Goal: Task Accomplishment & Management: Manage account settings

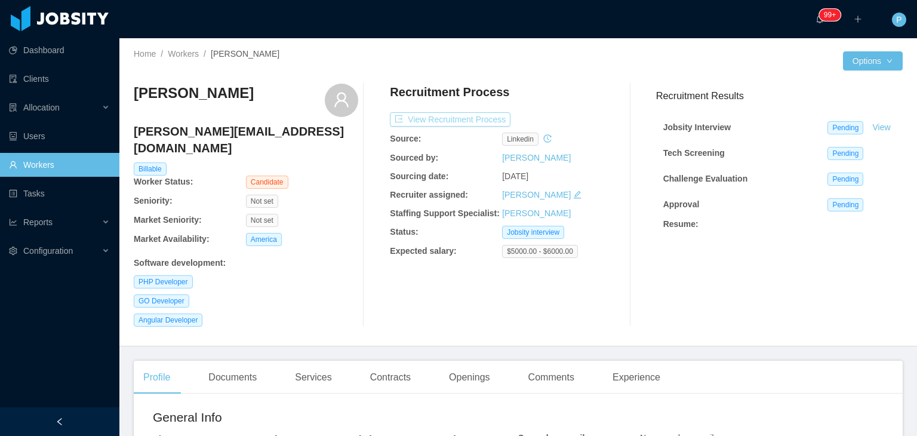
click at [466, 113] on button "View Recruitment Process" at bounding box center [450, 119] width 121 height 14
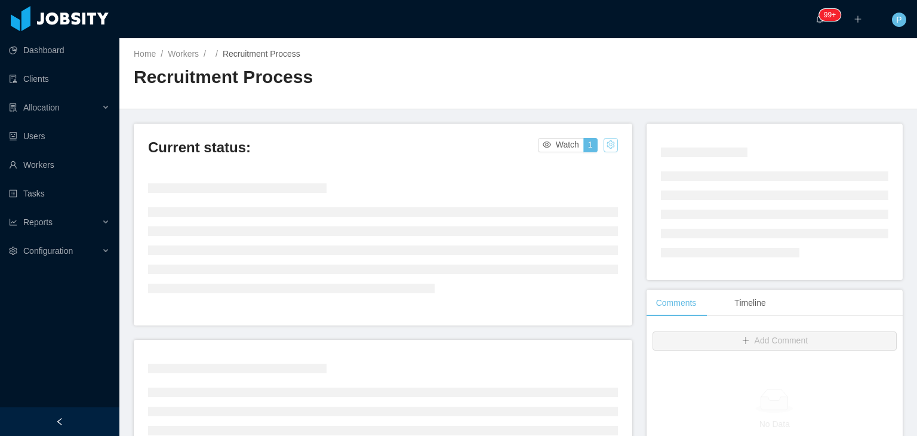
click at [604, 146] on button "button" at bounding box center [611, 145] width 14 height 14
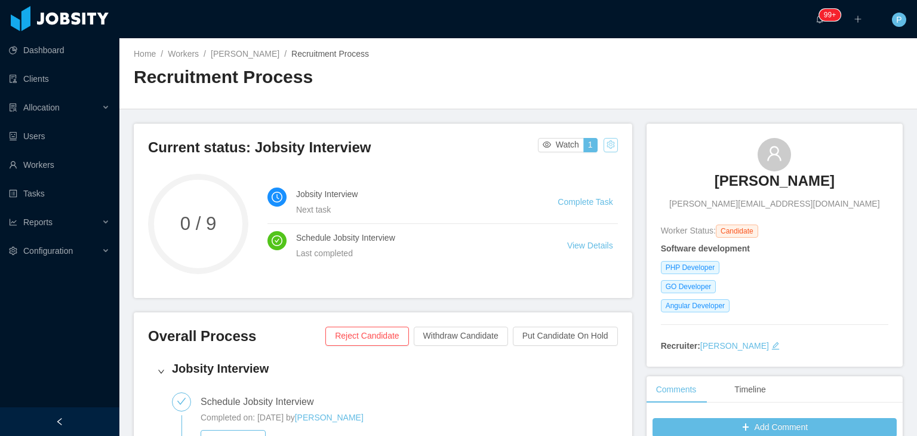
click at [610, 149] on button "button" at bounding box center [611, 145] width 14 height 14
click at [574, 161] on div "Reset process" at bounding box center [579, 163] width 68 height 19
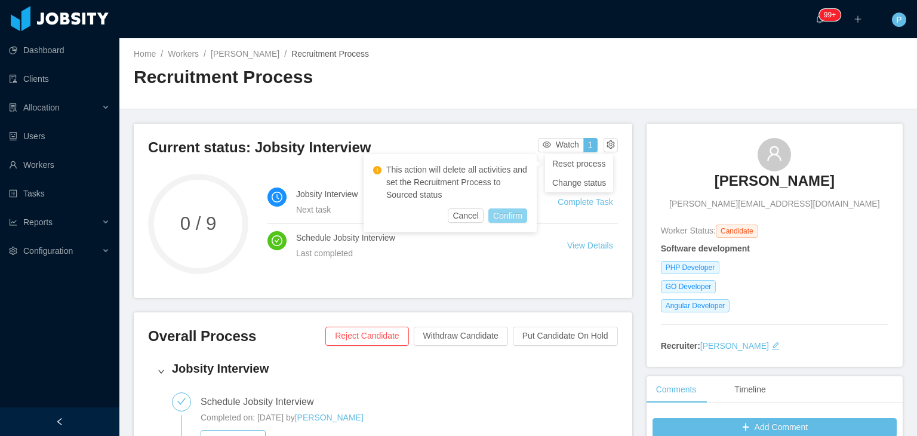
click at [509, 216] on button "Confirm" at bounding box center [507, 215] width 39 height 14
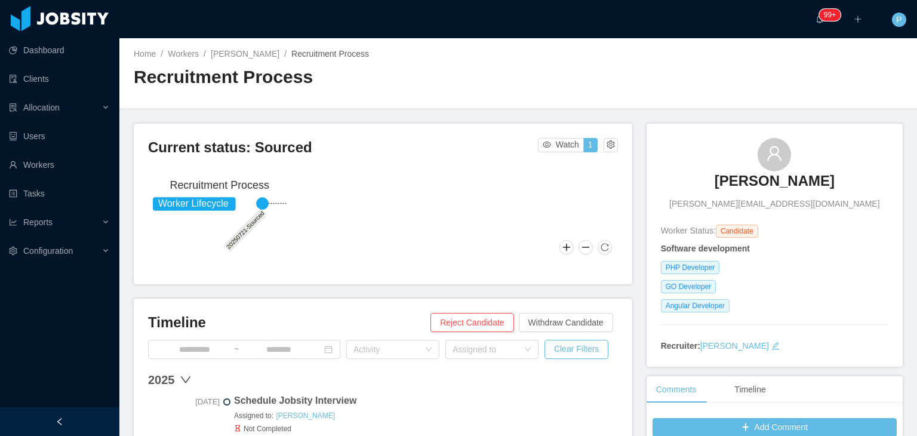
click at [740, 60] on div "Home / Workers / Diogo Carasco da Silva / Recruitment Process / Recruitment Pro…" at bounding box center [518, 73] width 798 height 71
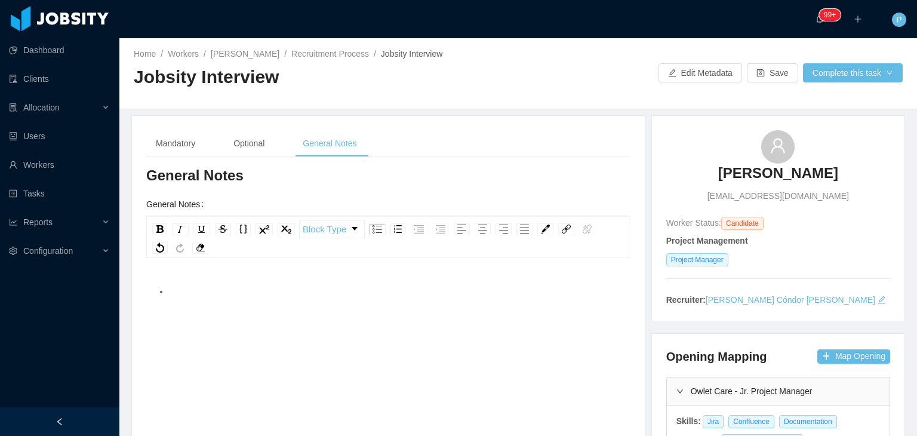
click at [523, 63] on div at bounding box center [588, 72] width 140 height 19
click at [826, 79] on button "Complete this task" at bounding box center [853, 72] width 100 height 19
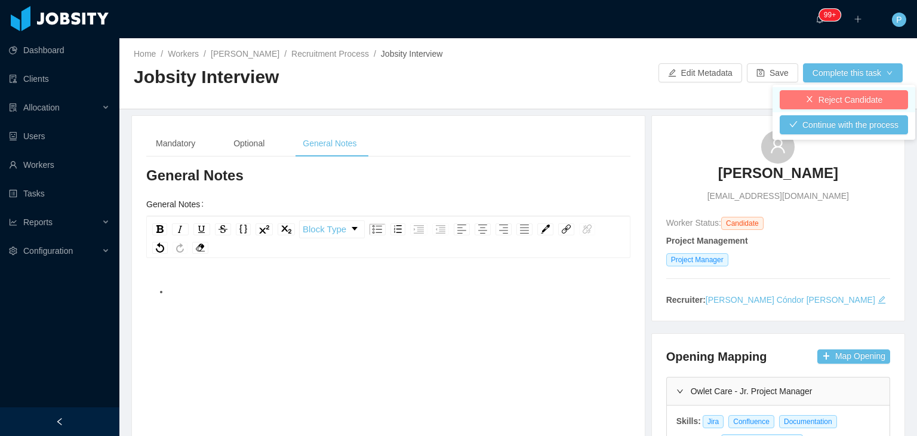
click at [825, 100] on button "Reject Candidate" at bounding box center [844, 99] width 128 height 19
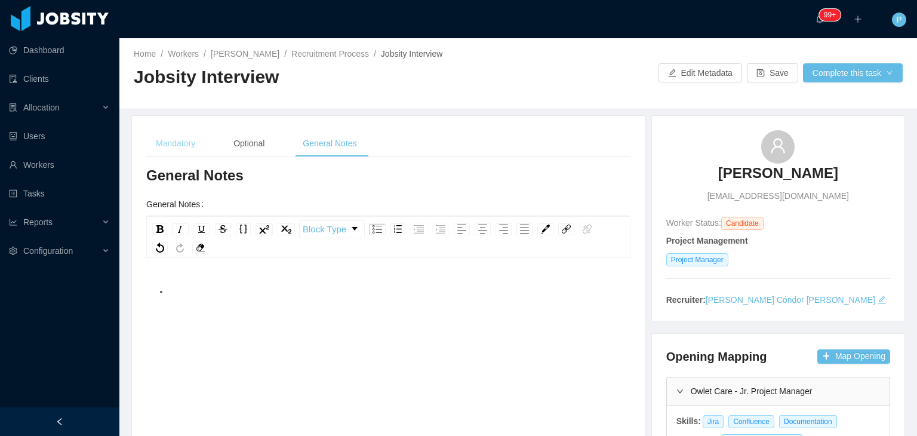
click at [179, 139] on div "Mandatory" at bounding box center [175, 143] width 59 height 27
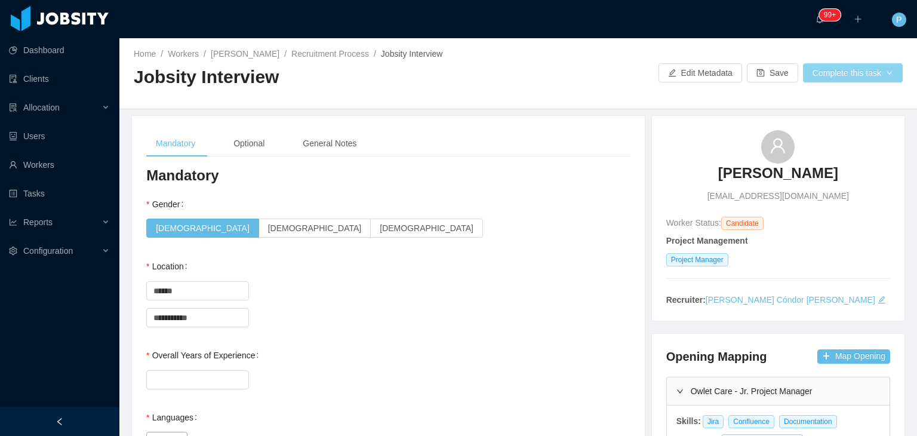
click at [833, 74] on button "Complete this task" at bounding box center [853, 72] width 100 height 19
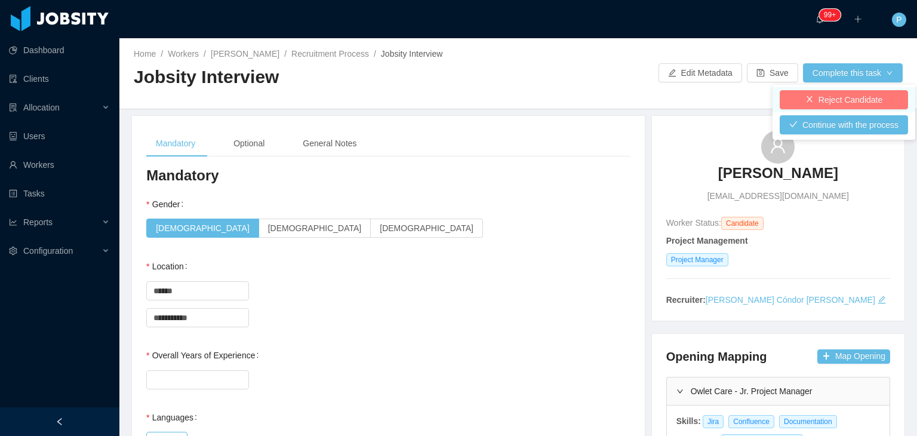
click at [861, 103] on button "Reject Candidate" at bounding box center [844, 99] width 128 height 19
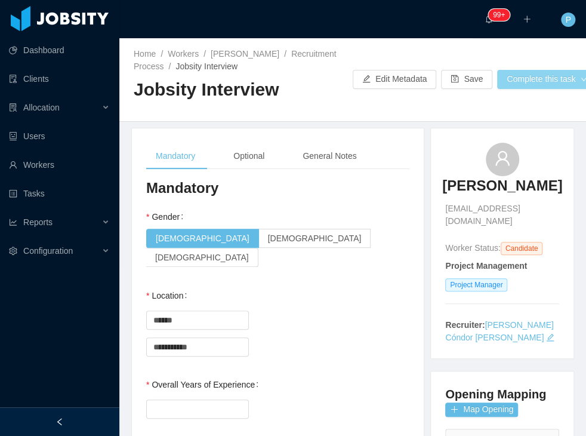
click at [525, 77] on button "Complete this task" at bounding box center [547, 79] width 100 height 19
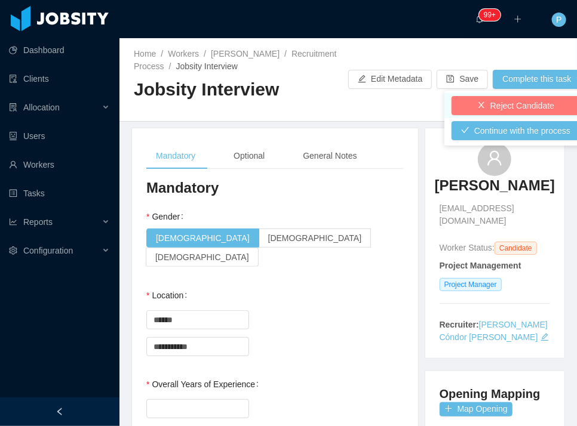
click at [507, 102] on button "Reject Candidate" at bounding box center [515, 105] width 128 height 19
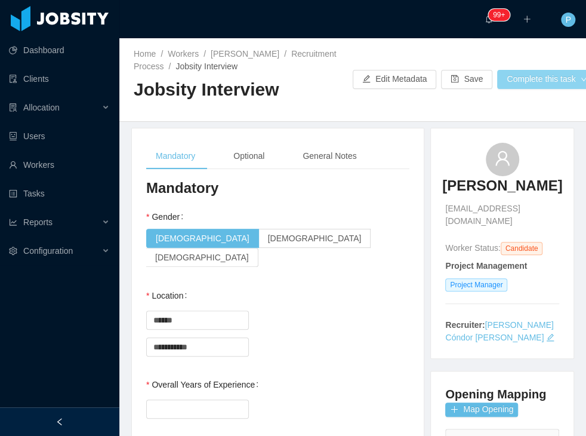
click at [545, 77] on button "Complete this task" at bounding box center [547, 79] width 100 height 19
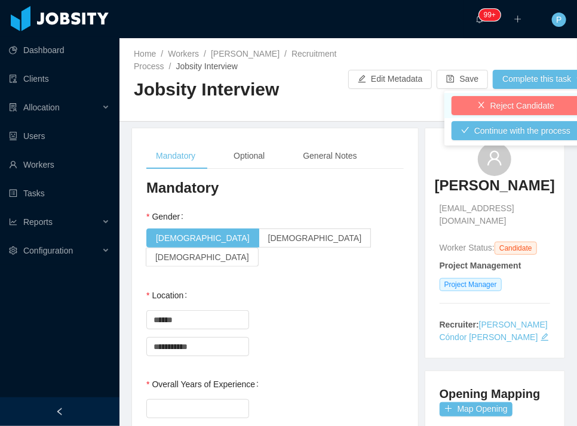
click at [507, 107] on button "Reject Candidate" at bounding box center [515, 105] width 128 height 19
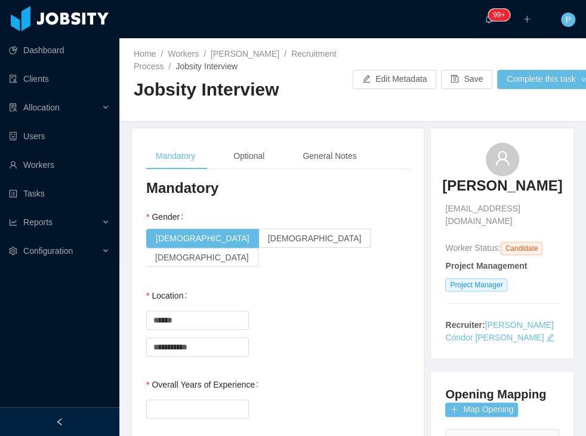
click at [306, 94] on h2 "Jobsity Interview" at bounding box center [243, 90] width 219 height 24
click at [469, 37] on div "··· 99+ ··· ··· P ···" at bounding box center [293, 19] width 589 height 38
click at [423, 16] on div "··· 99+ ··· ··· P ···" at bounding box center [293, 19] width 589 height 38
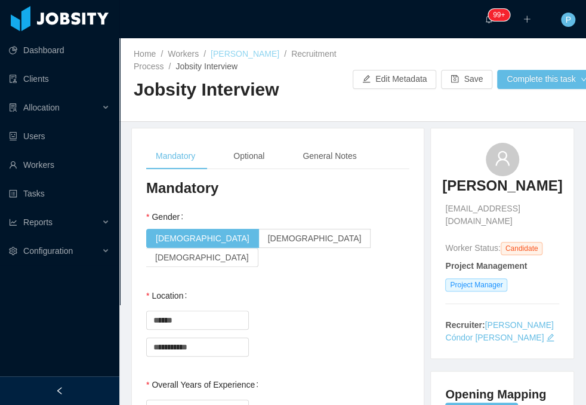
click at [234, 50] on link "Iasmim Godoy" at bounding box center [245, 54] width 69 height 10
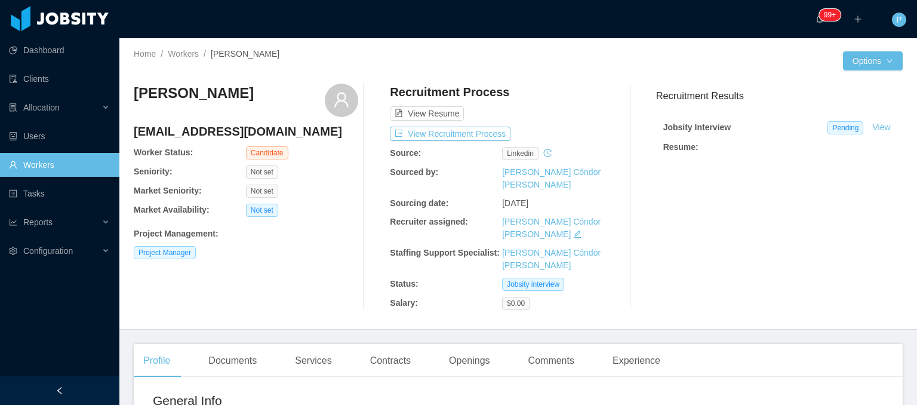
click at [557, 63] on div at bounding box center [680, 60] width 325 height 19
click at [556, 84] on div "View Resume" at bounding box center [502, 102] width 224 height 37
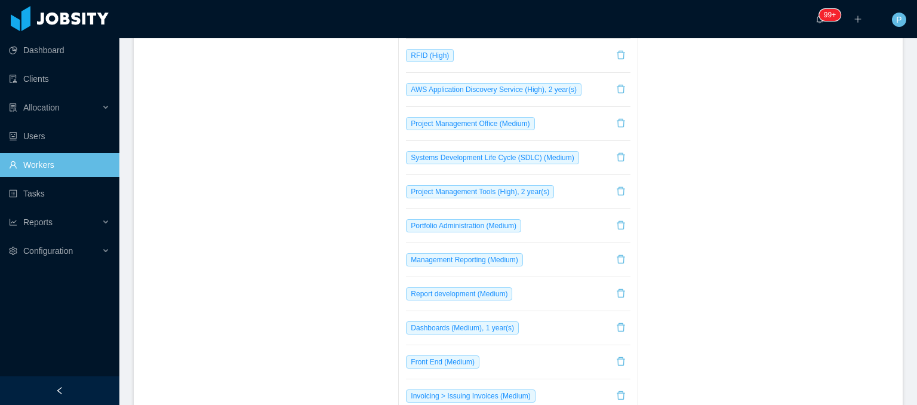
scroll to position [1207, 0]
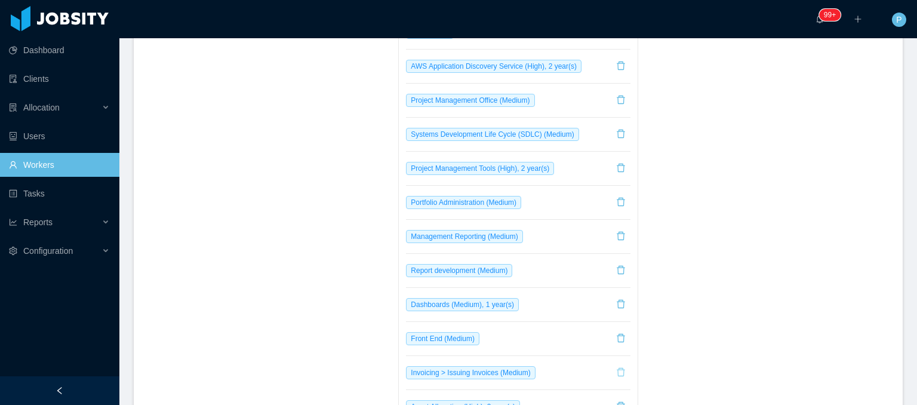
click at [611, 363] on button "button" at bounding box center [620, 372] width 19 height 19
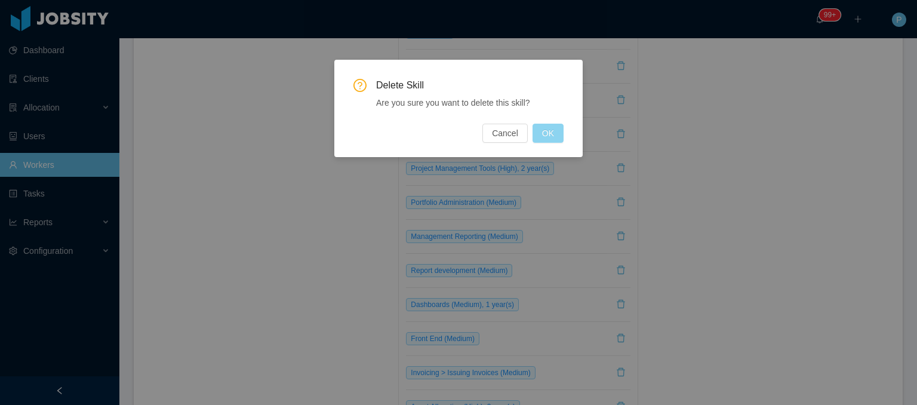
click at [553, 139] on button "OK" at bounding box center [548, 133] width 31 height 19
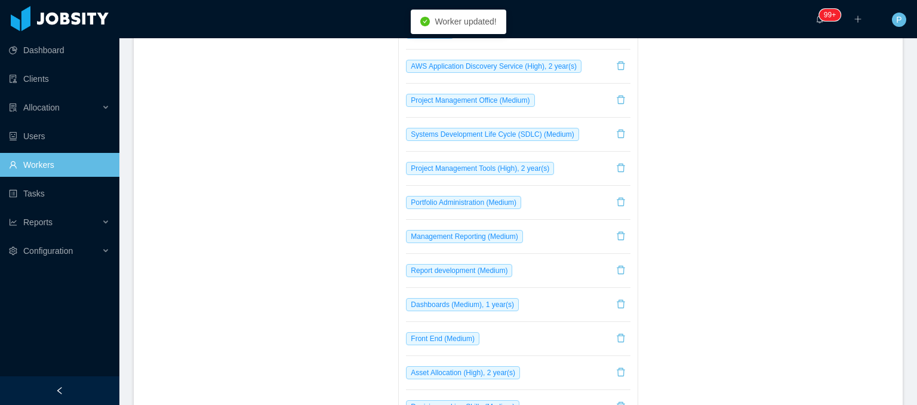
click at [727, 147] on div "Data visualization Power BI Service (Medium), 2 year(s) Hybrid mobile developme…" at bounding box center [763, 333] width 239 height 1635
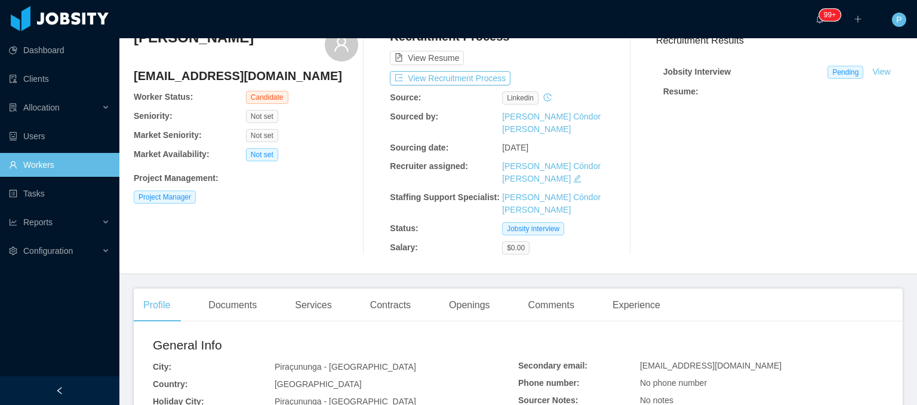
scroll to position [0, 0]
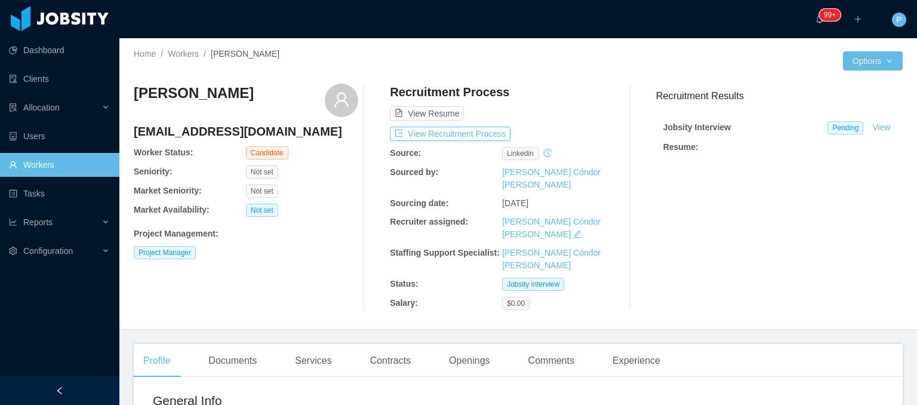
click at [800, 47] on div "Home / Workers / Iasmim Godoy / Options Iasmim Godoy iasmimfgodoy@outlook.com W…" at bounding box center [518, 183] width 798 height 291
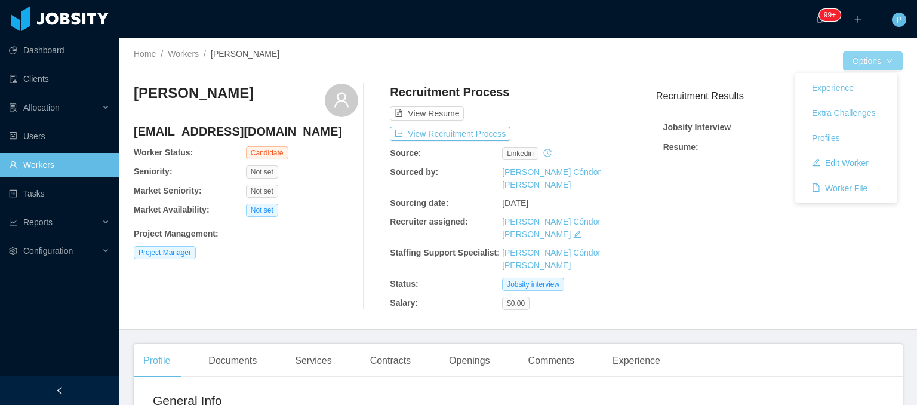
click at [851, 63] on button "Options" at bounding box center [873, 60] width 60 height 19
click at [838, 160] on button "Edit Worker" at bounding box center [840, 162] width 76 height 19
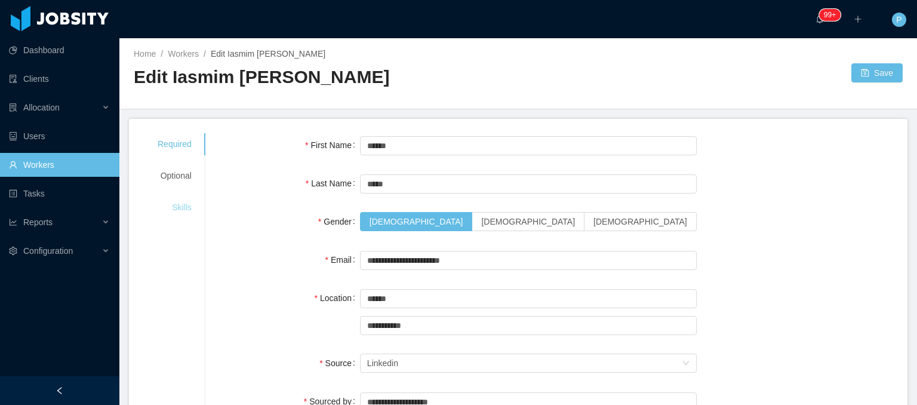
click at [195, 206] on div "Skills" at bounding box center [174, 207] width 63 height 22
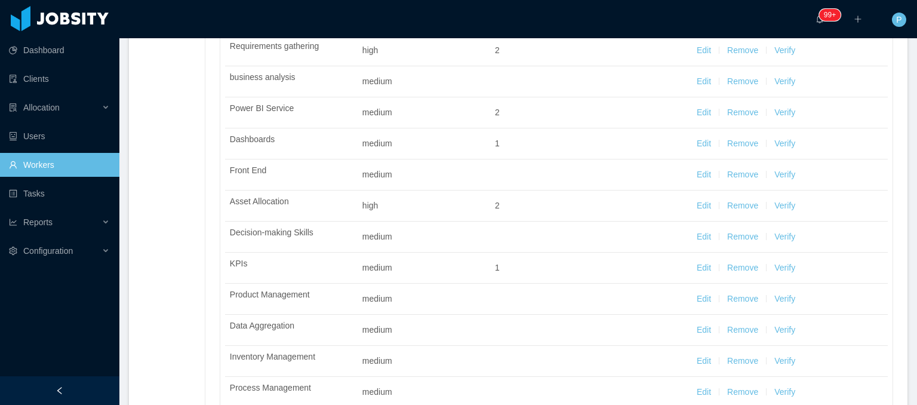
scroll to position [635, 0]
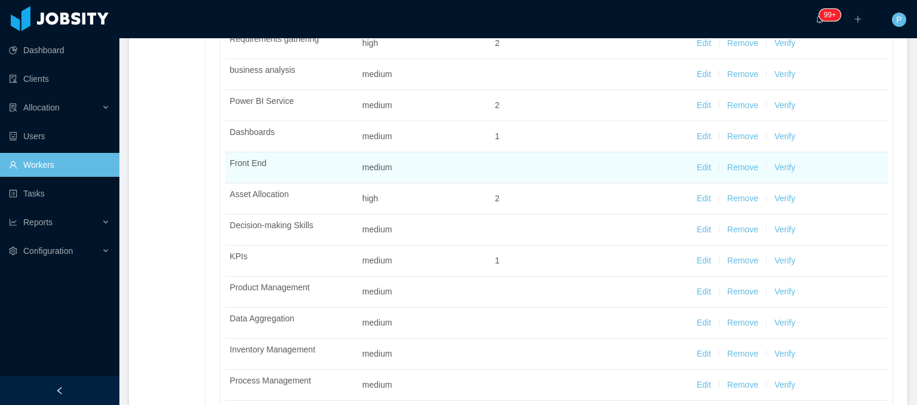
click at [737, 168] on button "Remove" at bounding box center [742, 167] width 31 height 13
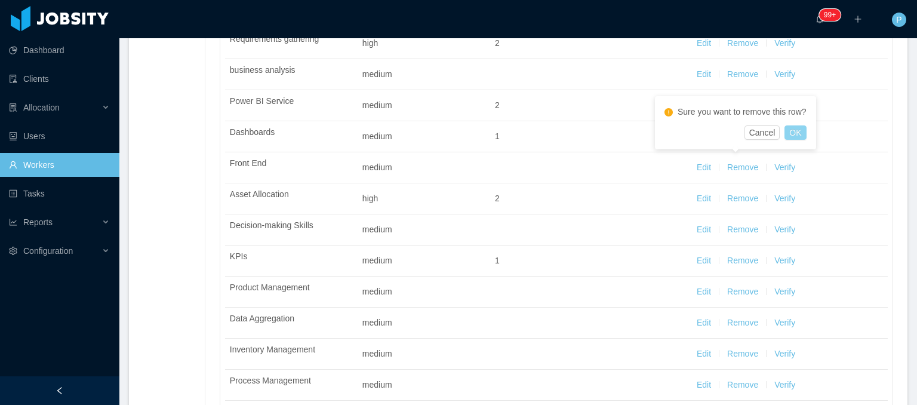
click at [793, 134] on button "OK" at bounding box center [794, 132] width 21 height 14
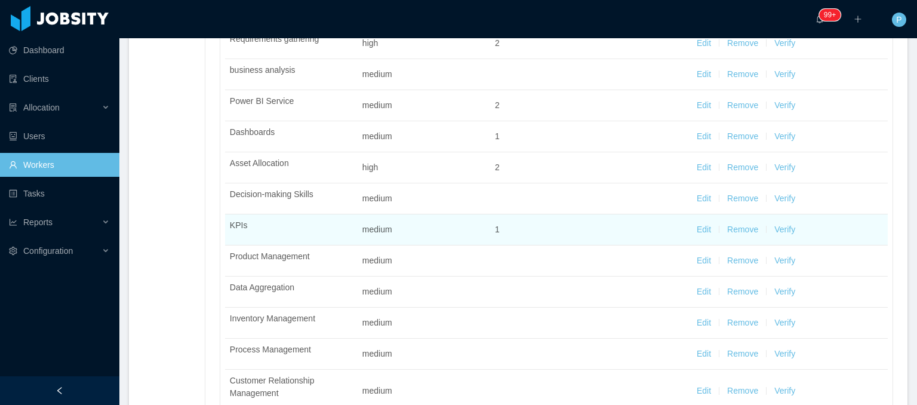
click at [743, 227] on button "Remove" at bounding box center [742, 229] width 31 height 13
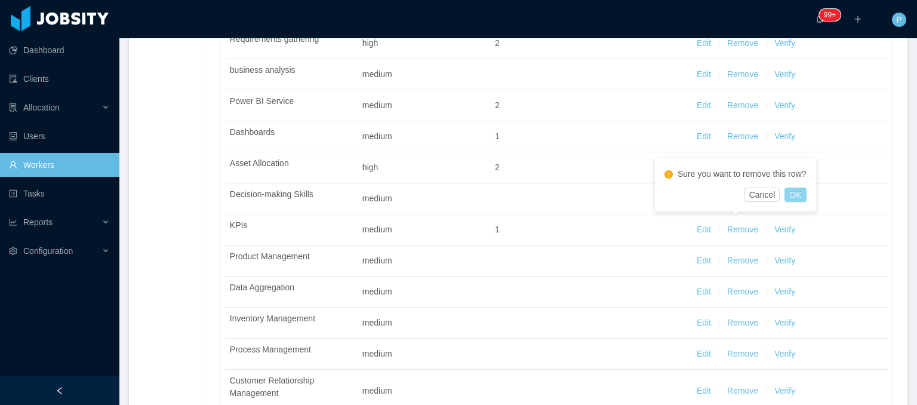
click at [798, 190] on button "OK" at bounding box center [794, 194] width 21 height 14
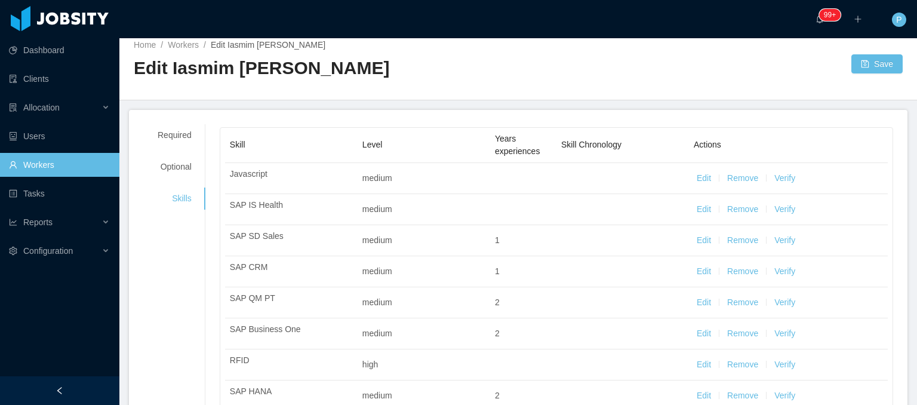
scroll to position [0, 0]
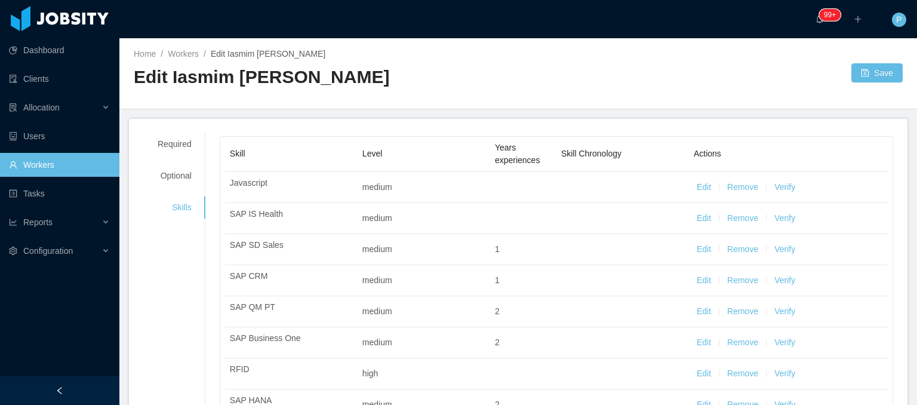
click at [428, 50] on div "Home / Workers / Edit Iasmim Godoy /" at bounding box center [326, 54] width 384 height 13
click at [437, 71] on h2 "Edit Iasmim Godoy" at bounding box center [326, 77] width 384 height 24
click at [400, 54] on div "Home / Workers / Edit Iasmim Godoy /" at bounding box center [326, 54] width 384 height 13
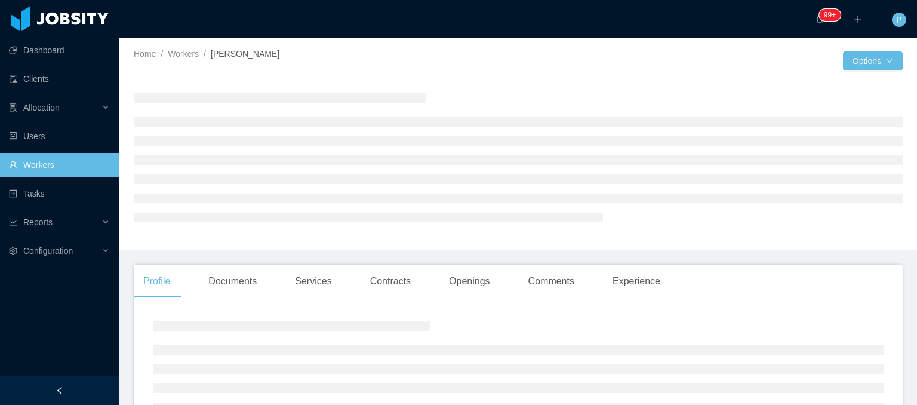
click at [406, 60] on div "Home / Workers / Iasmim Godoy /" at bounding box center [326, 54] width 384 height 13
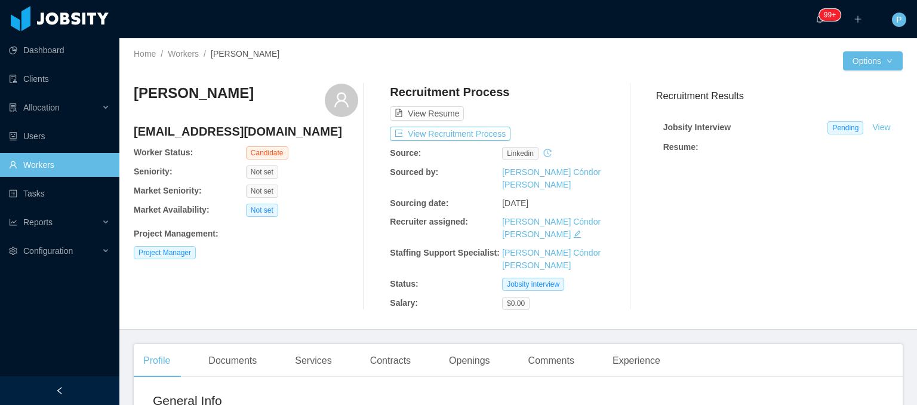
click at [341, 249] on div "Project Manager" at bounding box center [246, 252] width 224 height 13
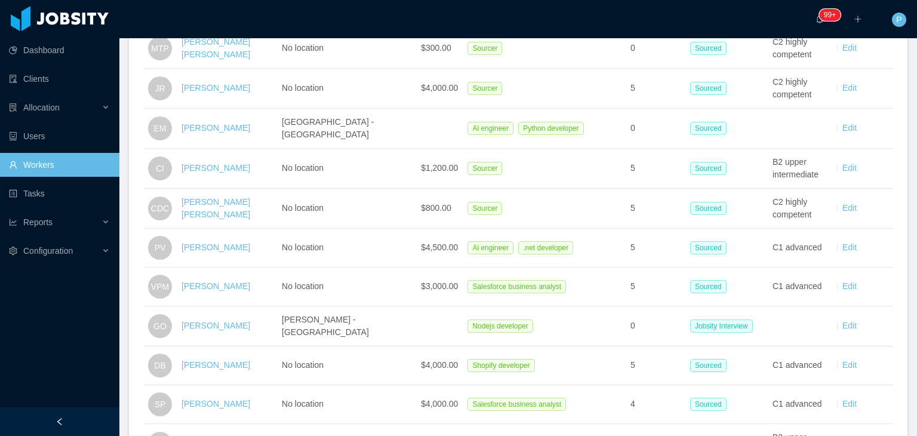
scroll to position [808, 0]
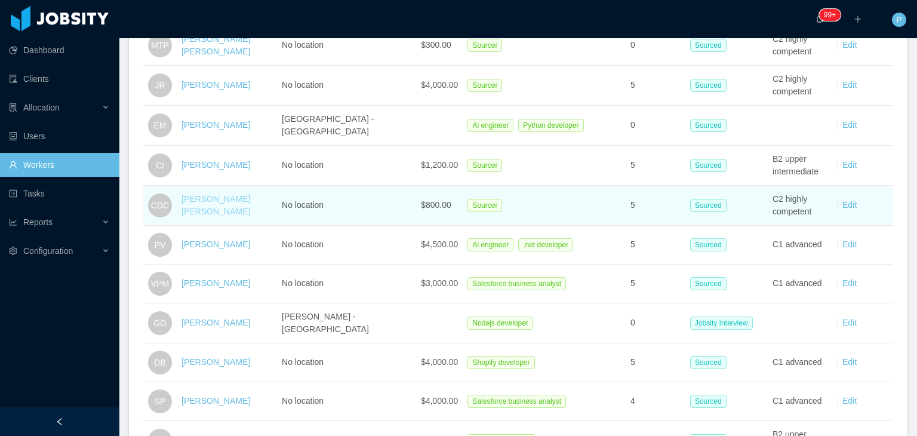
click at [234, 194] on link "Claire Denise Chavez" at bounding box center [215, 205] width 69 height 22
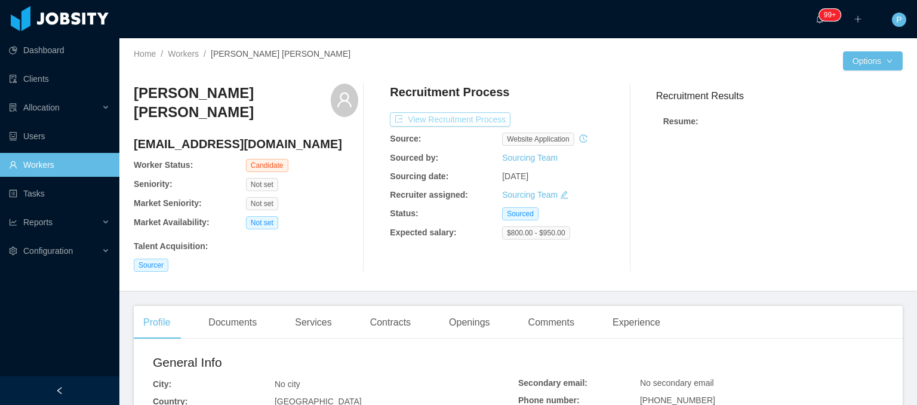
click at [435, 119] on button "View Recruitment Process" at bounding box center [450, 119] width 121 height 14
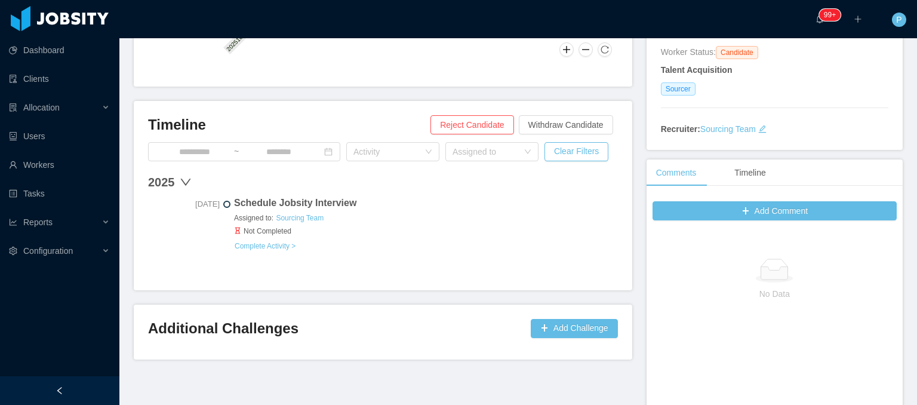
scroll to position [201, 0]
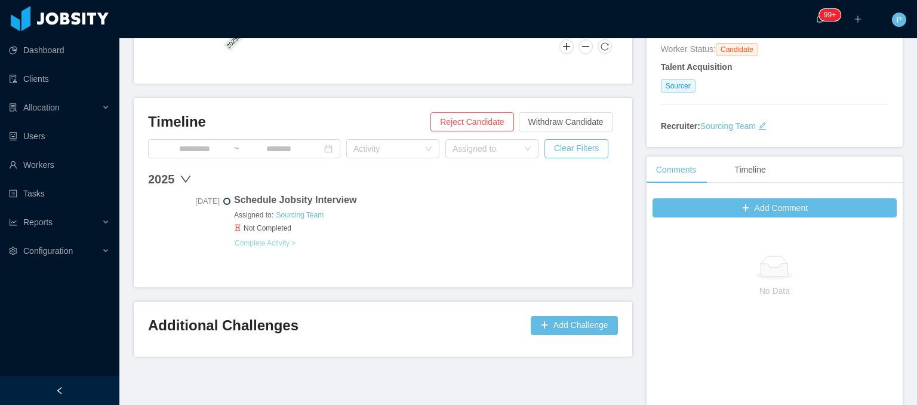
click at [277, 241] on button "Complete Activity >" at bounding box center [265, 243] width 62 height 10
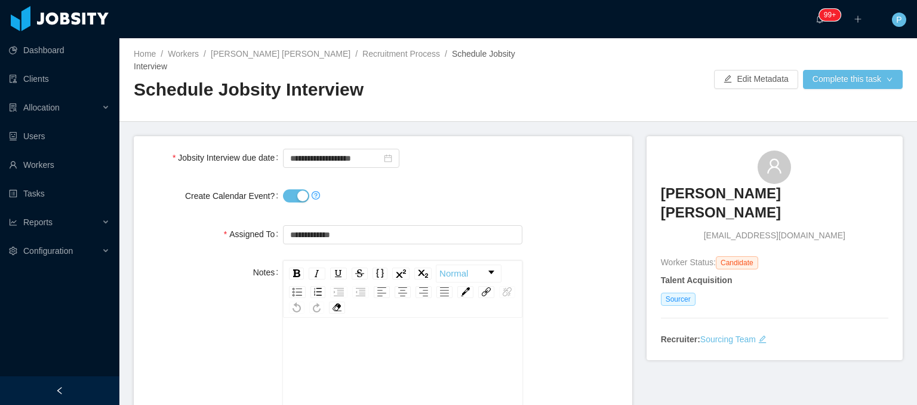
click at [289, 189] on button "Create Calendar Event?" at bounding box center [296, 195] width 26 height 13
click at [814, 79] on button "Complete this task" at bounding box center [853, 79] width 100 height 19
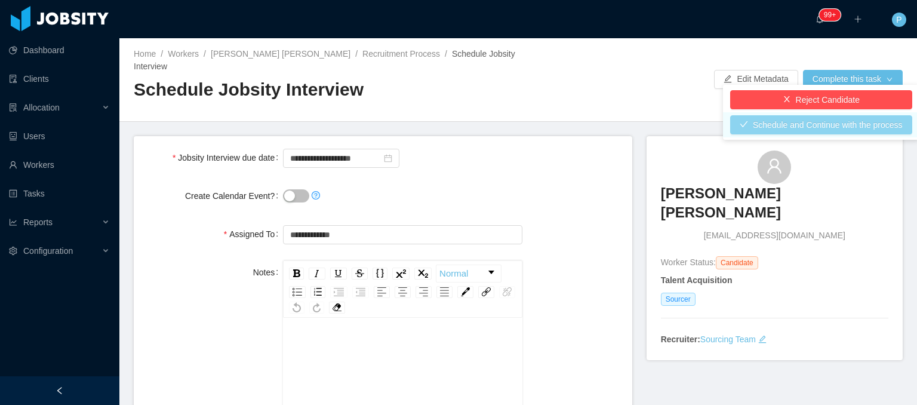
click at [819, 124] on button "Schedule and Continue with the process" at bounding box center [821, 124] width 182 height 19
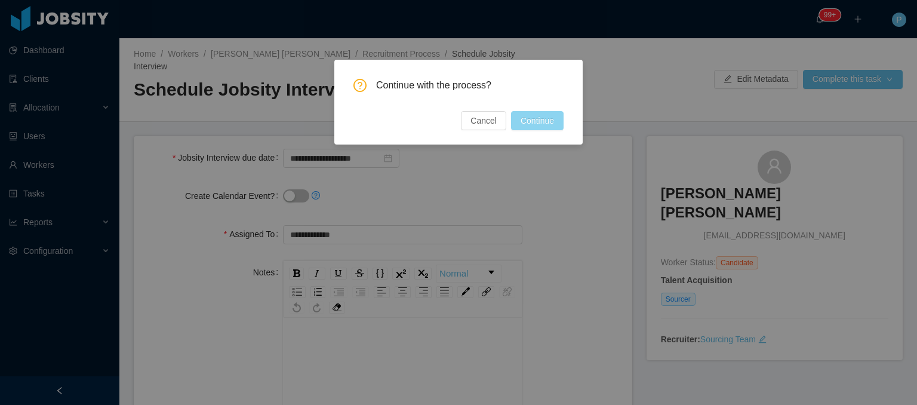
click at [550, 127] on button "Continue" at bounding box center [537, 120] width 53 height 19
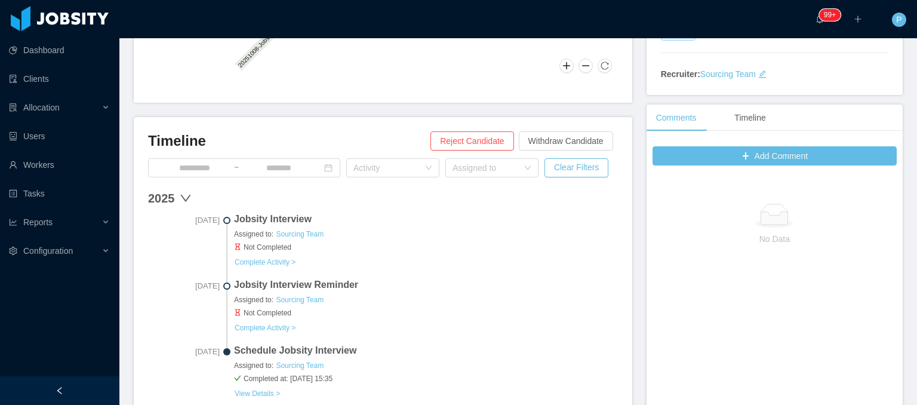
scroll to position [256, 0]
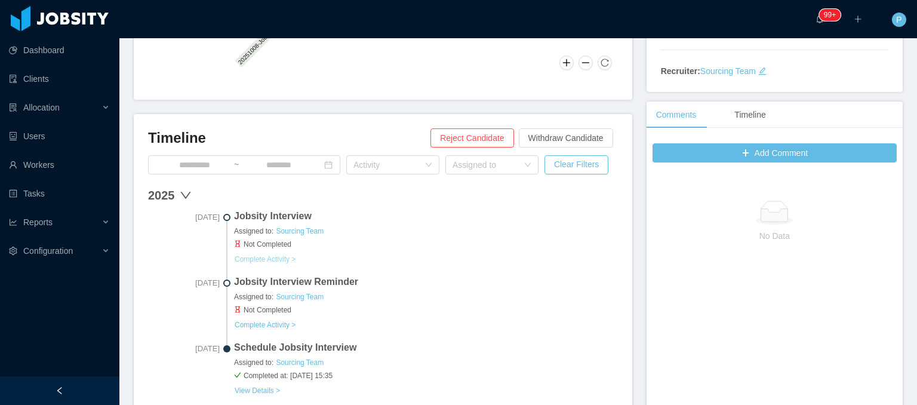
click at [257, 257] on button "Complete Activity >" at bounding box center [265, 259] width 62 height 10
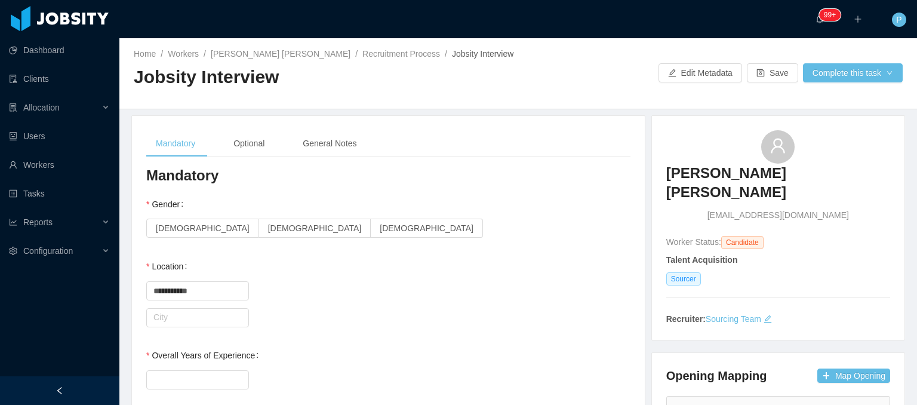
click at [482, 193] on div "Gender Female Male Non-binary" at bounding box center [388, 216] width 484 height 48
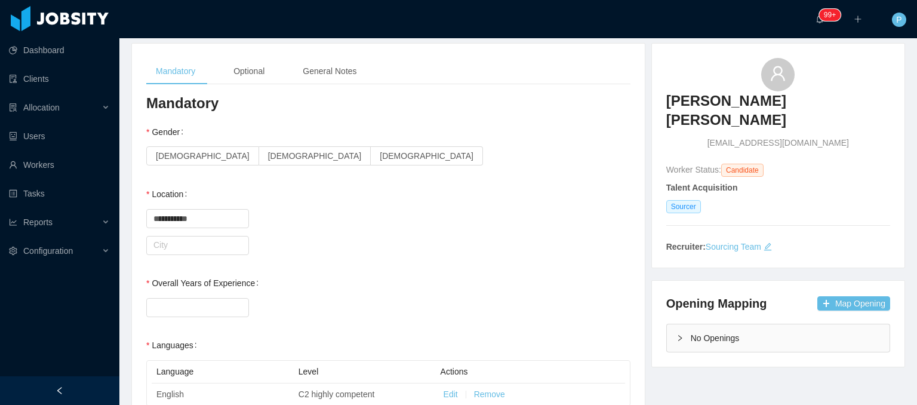
scroll to position [63, 0]
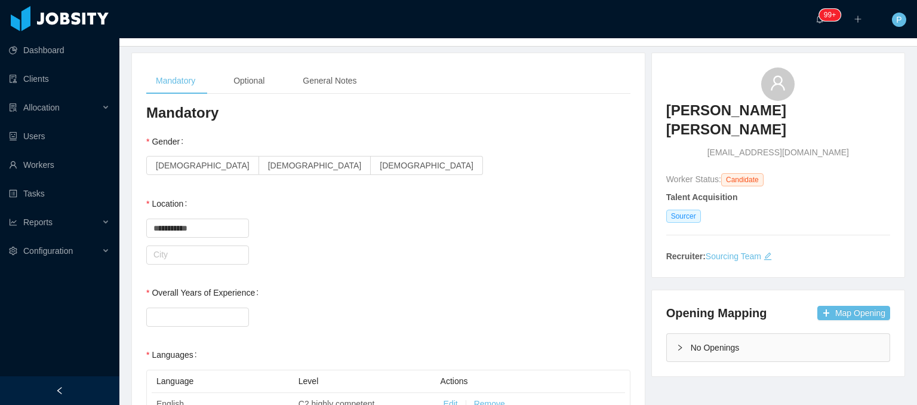
click at [473, 149] on div "Gender Female Male Non-binary" at bounding box center [388, 154] width 484 height 48
click at [268, 168] on span "[DEMOGRAPHIC_DATA]" at bounding box center [315, 166] width 94 height 10
click at [214, 261] on input "text" at bounding box center [197, 254] width 103 height 19
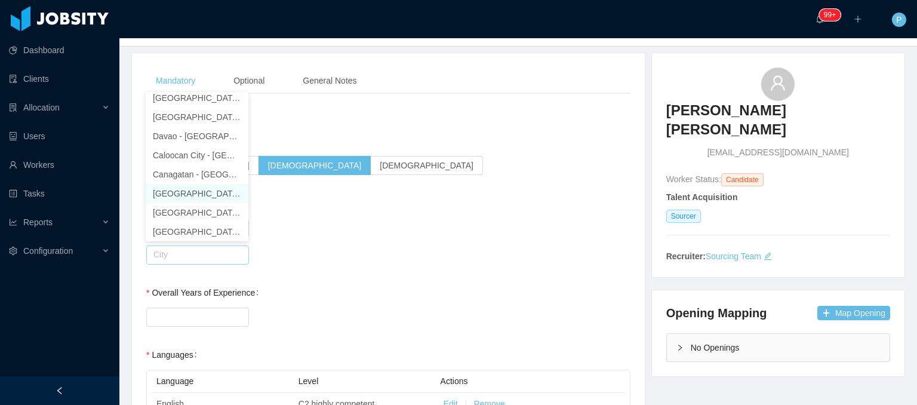
click at [179, 201] on li "Zamboanga City - Zamboanga" at bounding box center [197, 193] width 103 height 19
type input "**********"
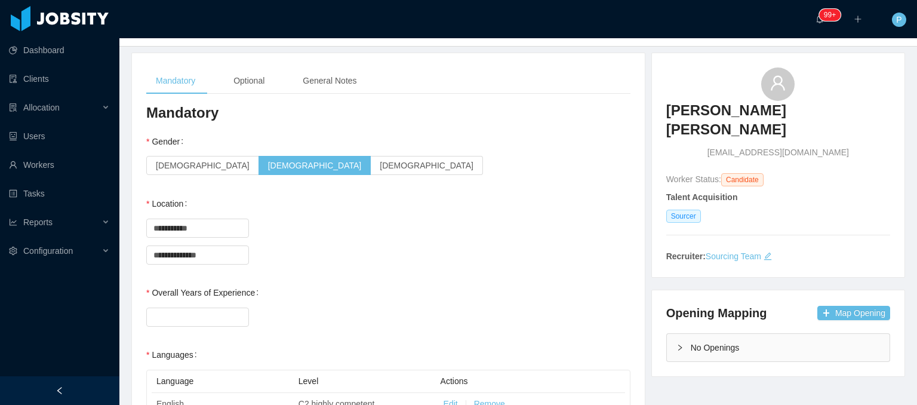
click at [355, 220] on div "**********" at bounding box center [388, 228] width 484 height 24
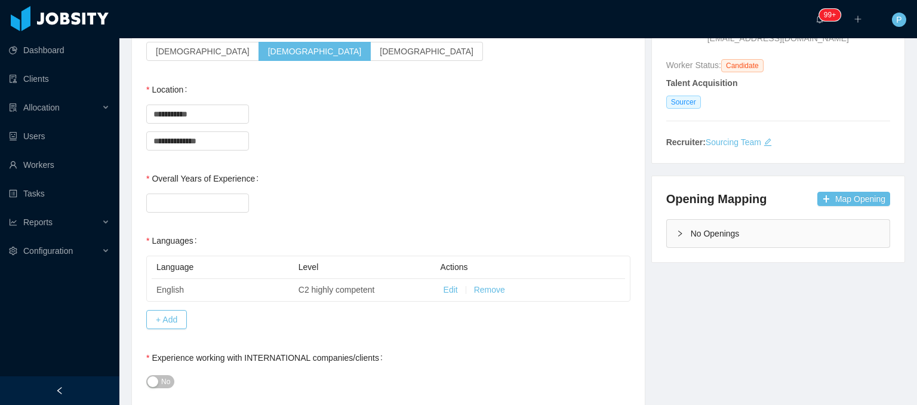
scroll to position [180, 0]
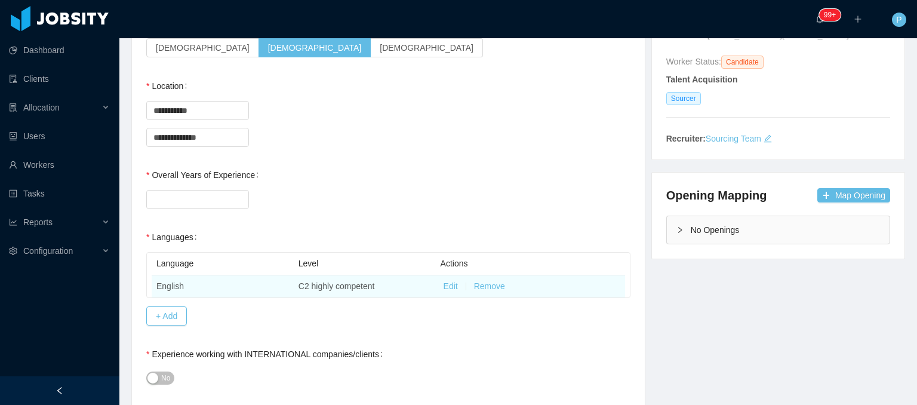
click at [480, 284] on button "Remove" at bounding box center [489, 286] width 31 height 13
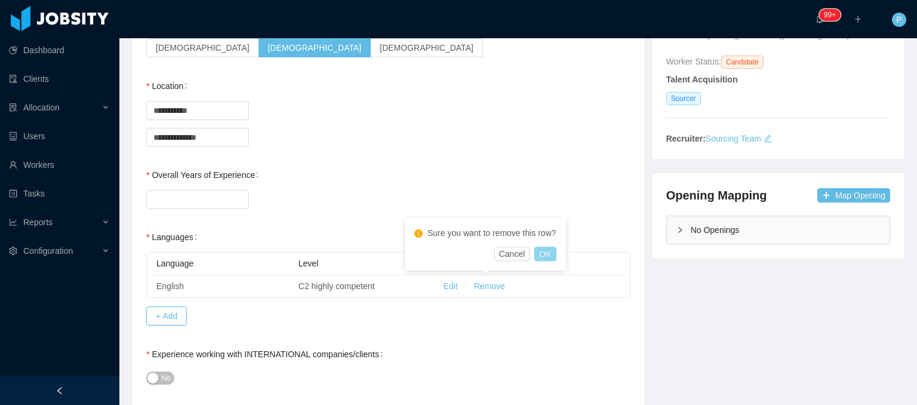
click at [541, 252] on button "OK" at bounding box center [544, 254] width 21 height 14
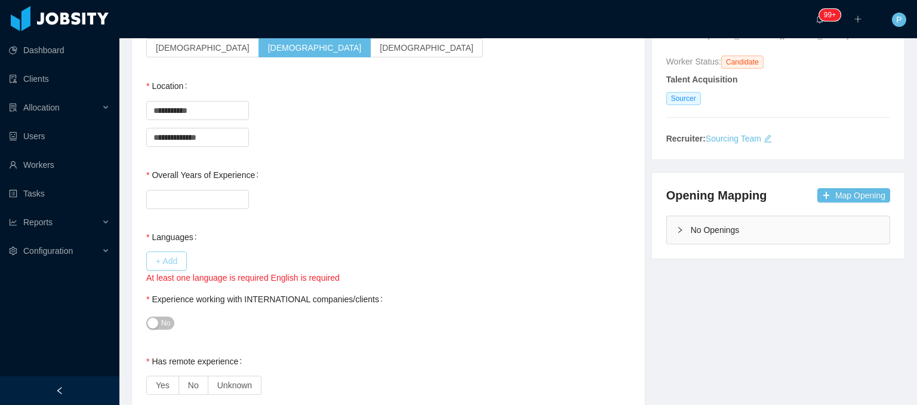
click at [173, 254] on button "+ Add" at bounding box center [166, 260] width 41 height 19
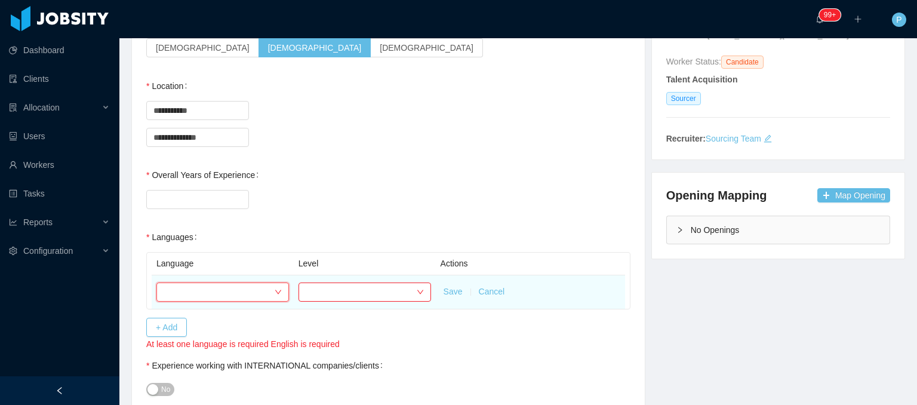
click at [217, 284] on div at bounding box center [219, 292] width 110 height 18
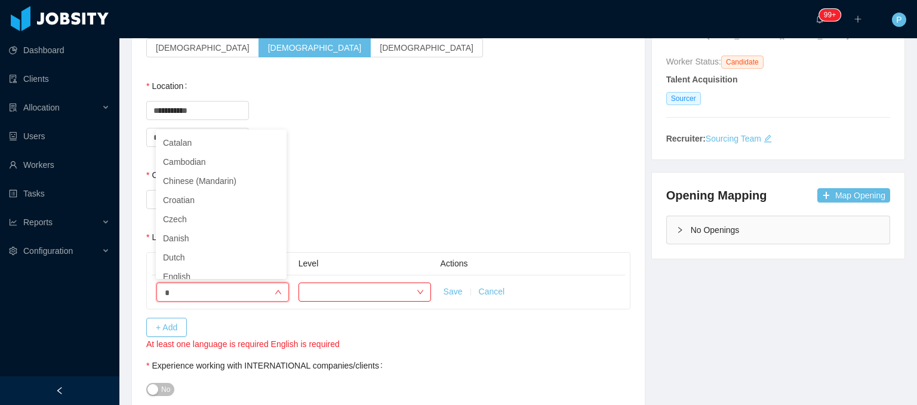
scroll to position [2, 0]
type input "**"
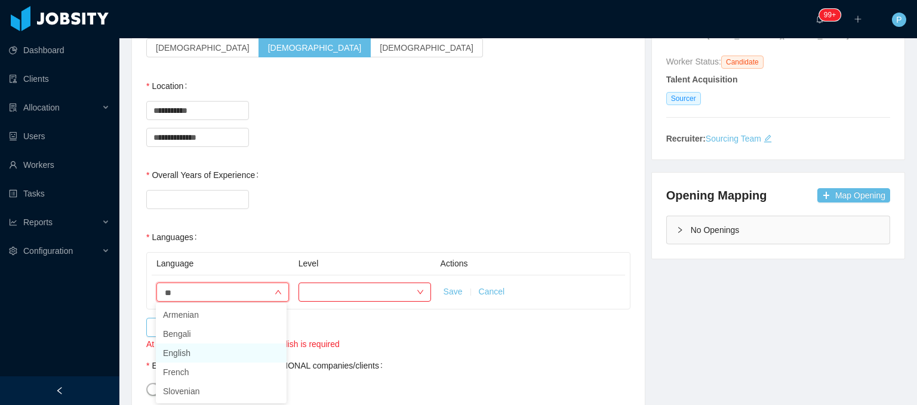
click at [188, 349] on li "English" at bounding box center [221, 352] width 131 height 19
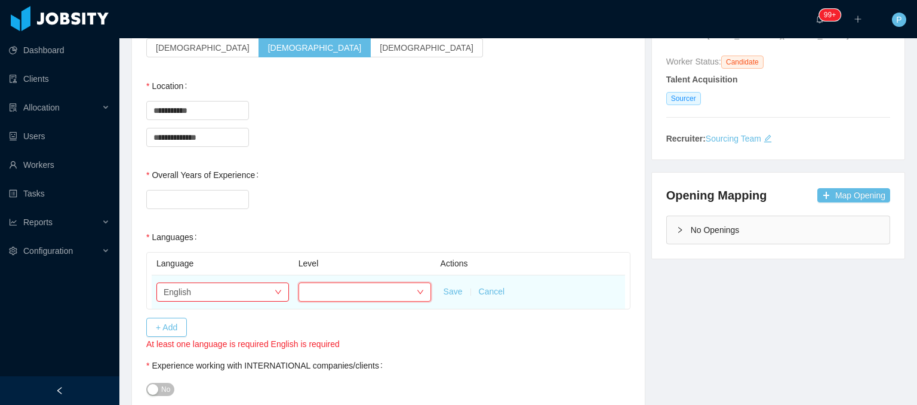
click at [411, 289] on div at bounding box center [361, 292] width 110 height 18
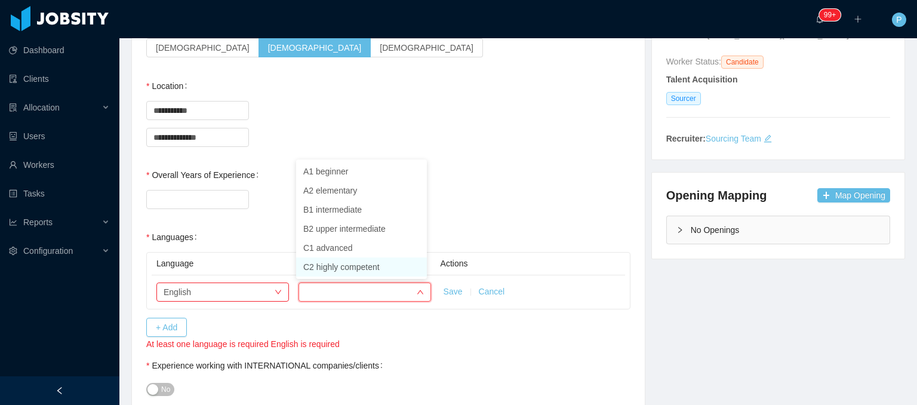
click at [387, 267] on li "C2 highly competent" at bounding box center [361, 266] width 131 height 19
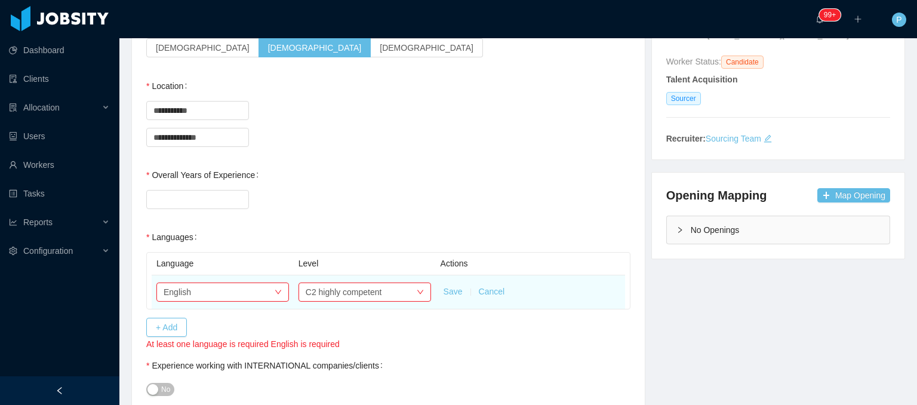
click at [447, 292] on button "Save" at bounding box center [453, 291] width 19 height 13
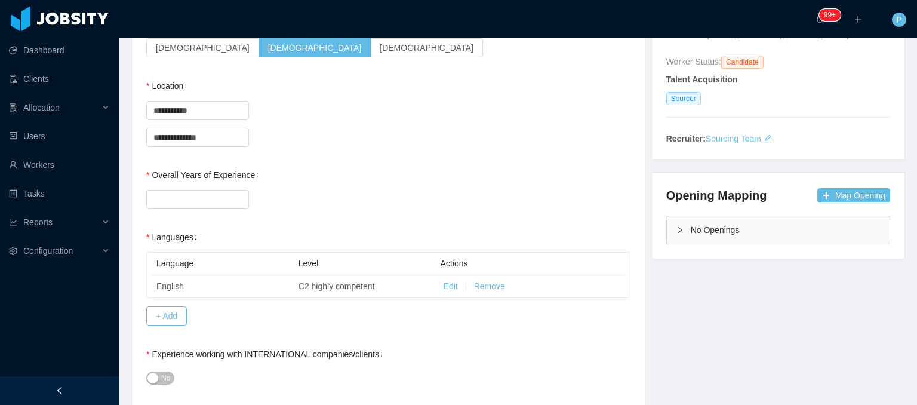
click at [451, 321] on div "Language Level Actions English C2 highly competent Edit Remove + Add" at bounding box center [388, 288] width 484 height 79
click at [404, 192] on div at bounding box center [388, 199] width 484 height 24
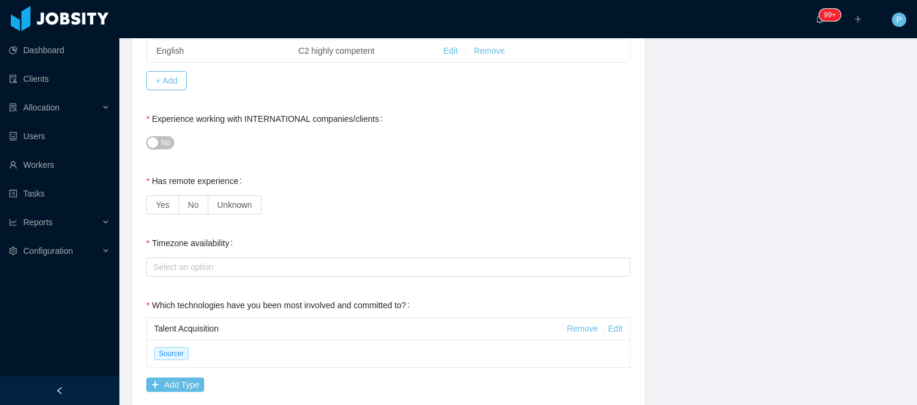
scroll to position [420, 0]
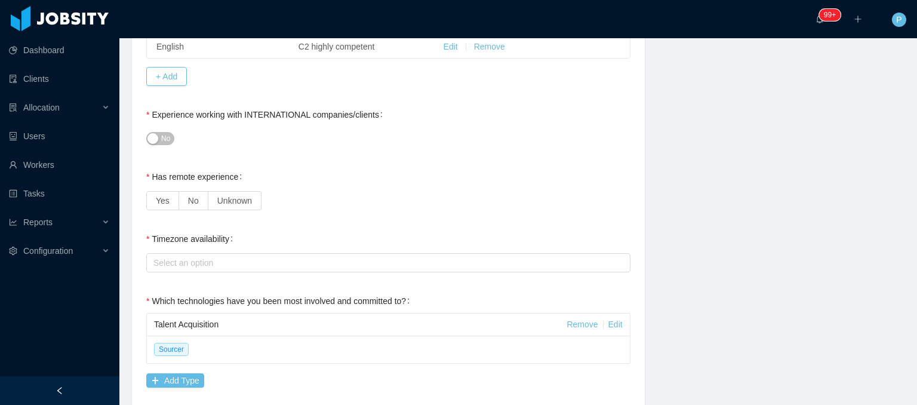
click at [164, 137] on span "No" at bounding box center [165, 139] width 9 height 12
click at [158, 198] on span "Yes" at bounding box center [163, 201] width 14 height 10
click at [353, 177] on div "Has remote experience Yes No Unknown" at bounding box center [388, 189] width 484 height 48
click at [226, 262] on div "Select an option" at bounding box center [385, 263] width 464 height 12
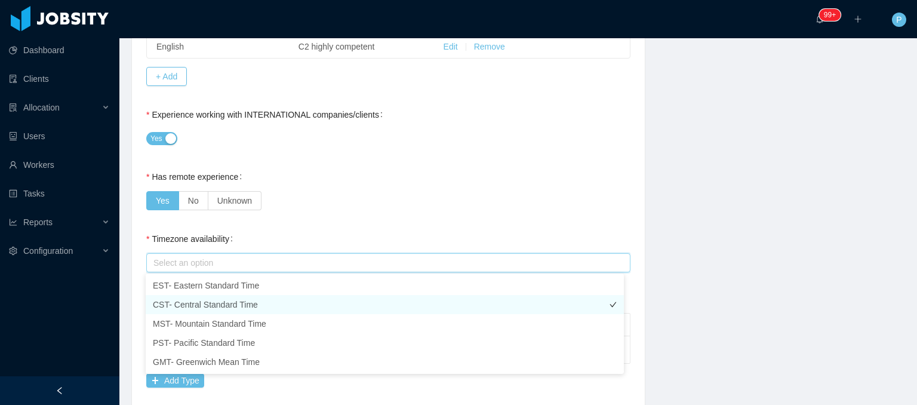
drag, startPoint x: 211, startPoint y: 285, endPoint x: 210, endPoint y: 306, distance: 20.9
click at [210, 306] on ul "EST- Eastern Standard Time CST- Central Standard Time MST- Mountain Standard Ti…" at bounding box center [385, 323] width 478 height 100
click at [210, 306] on li "CST- Central Standard Time" at bounding box center [385, 304] width 478 height 19
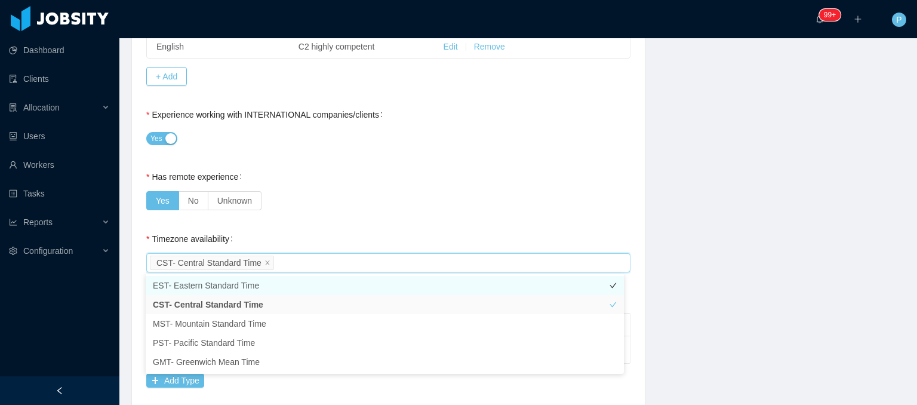
click at [233, 288] on li "EST- Eastern Standard Time" at bounding box center [385, 285] width 478 height 19
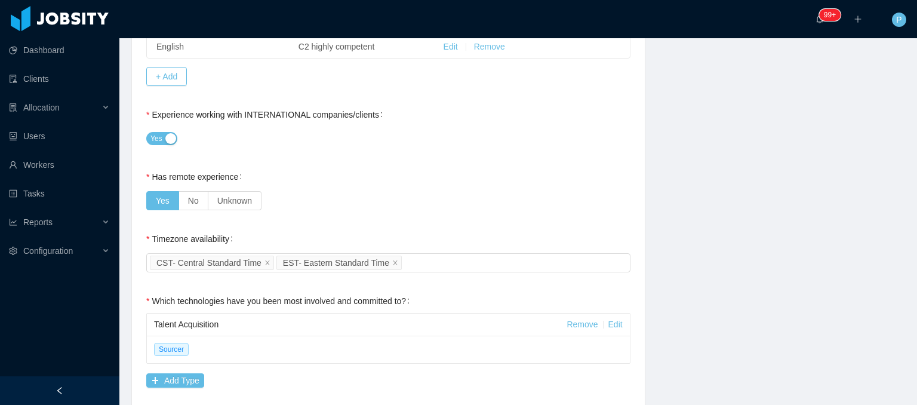
click at [381, 238] on div "Timezone availability Select an option CST- Central Standard Time EST- Eastern …" at bounding box center [388, 251] width 484 height 48
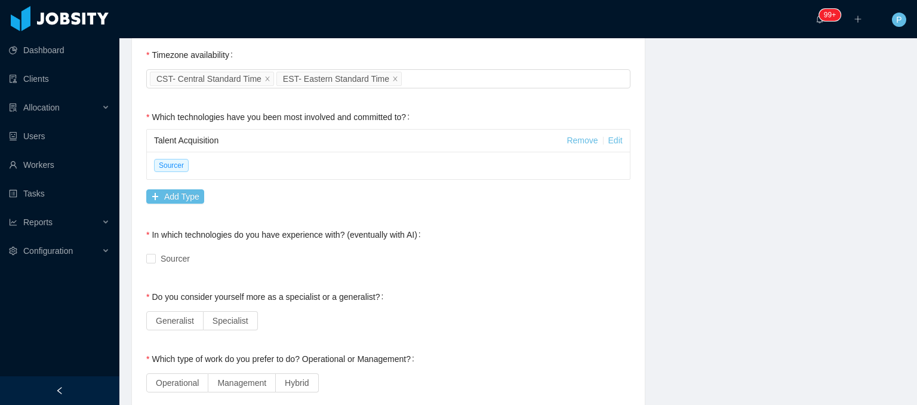
scroll to position [605, 0]
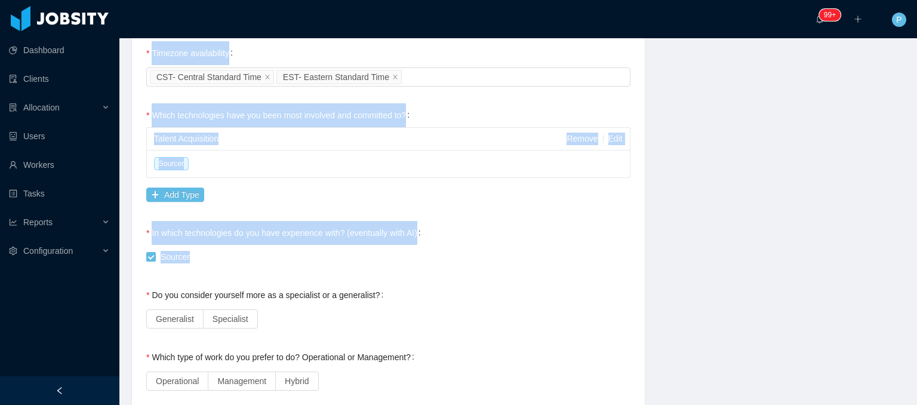
drag, startPoint x: 140, startPoint y: 219, endPoint x: 342, endPoint y: 262, distance: 206.3
click at [342, 262] on div "**********" at bounding box center [388, 232] width 513 height 1444
click at [162, 247] on div "Sourcer" at bounding box center [388, 257] width 484 height 24
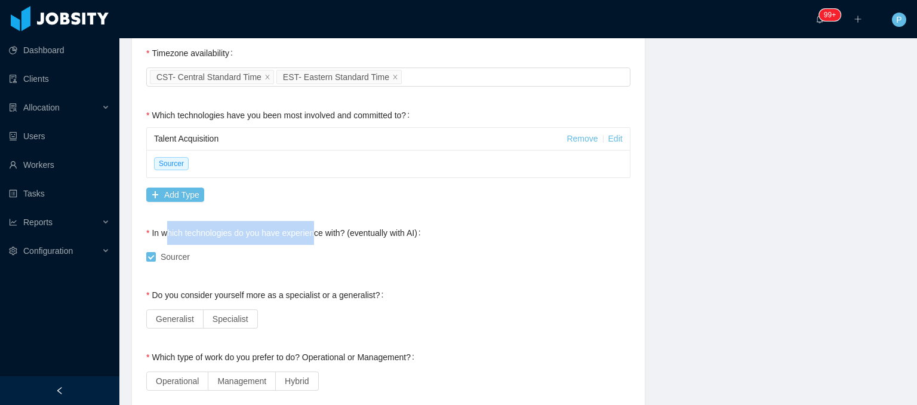
drag, startPoint x: 165, startPoint y: 230, endPoint x: 312, endPoint y: 235, distance: 147.5
click at [312, 235] on label "In which technologies do you have experience with? (eventually with AI)" at bounding box center [285, 233] width 279 height 10
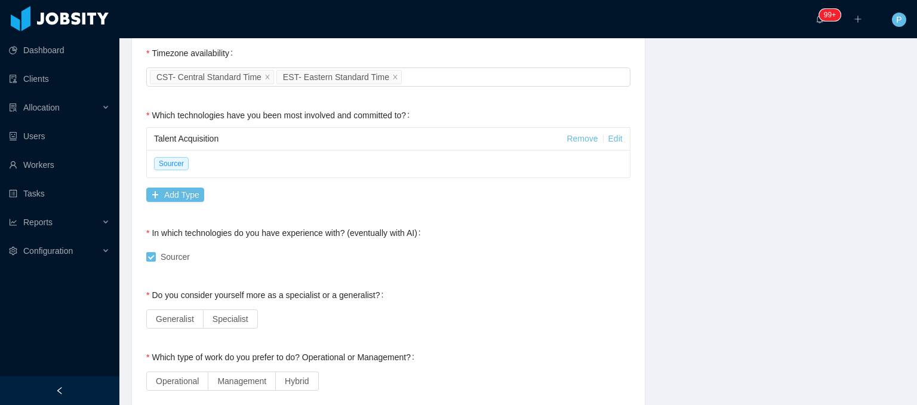
click at [343, 216] on div "**********" at bounding box center [388, 250] width 484 height 1379
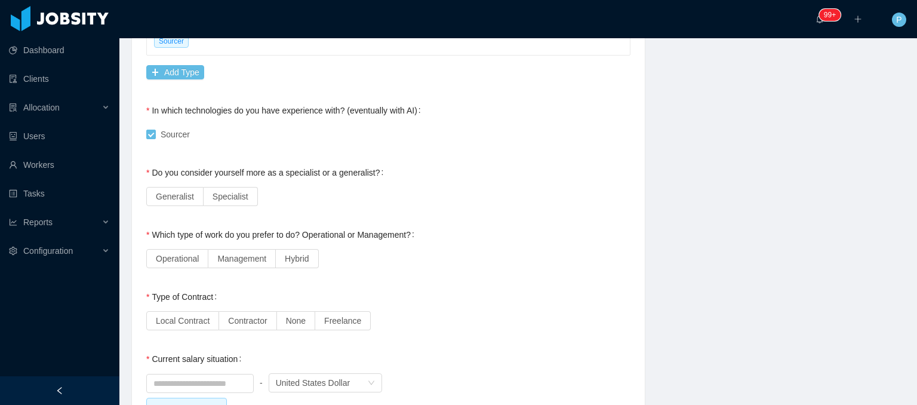
scroll to position [731, 0]
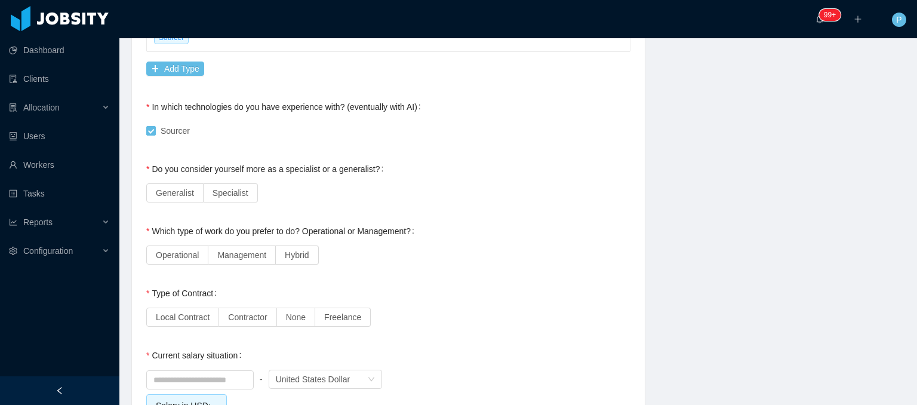
click at [448, 150] on div "**********" at bounding box center [388, 124] width 484 height 1379
click at [180, 189] on span "Generalist" at bounding box center [175, 193] width 38 height 10
click at [223, 189] on span "Specialist" at bounding box center [231, 193] width 36 height 10
click at [188, 251] on span "Operational" at bounding box center [177, 255] width 43 height 10
click at [226, 253] on span "Management" at bounding box center [241, 255] width 49 height 10
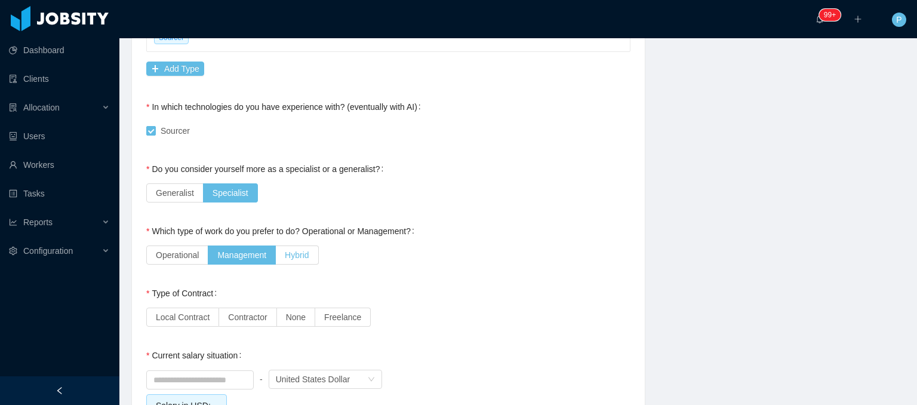
click at [299, 260] on label "Hybrid" at bounding box center [297, 254] width 42 height 19
click at [264, 256] on span "Management" at bounding box center [241, 255] width 49 height 10
click at [198, 251] on span "Operational" at bounding box center [177, 255] width 43 height 10
click at [276, 256] on label "Hybrid" at bounding box center [297, 254] width 42 height 19
click at [162, 250] on span "Operational" at bounding box center [177, 255] width 43 height 10
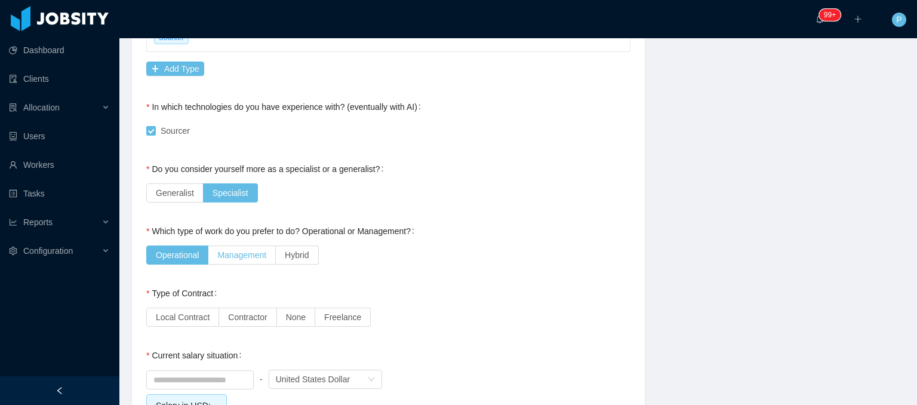
click at [231, 246] on label "Management" at bounding box center [241, 254] width 67 height 19
click at [291, 250] on span "Hybrid" at bounding box center [297, 255] width 24 height 10
click at [191, 254] on span "Operational" at bounding box center [177, 255] width 43 height 10
click at [255, 251] on span "Management" at bounding box center [241, 255] width 49 height 10
click at [310, 256] on label "Hybrid" at bounding box center [297, 254] width 42 height 19
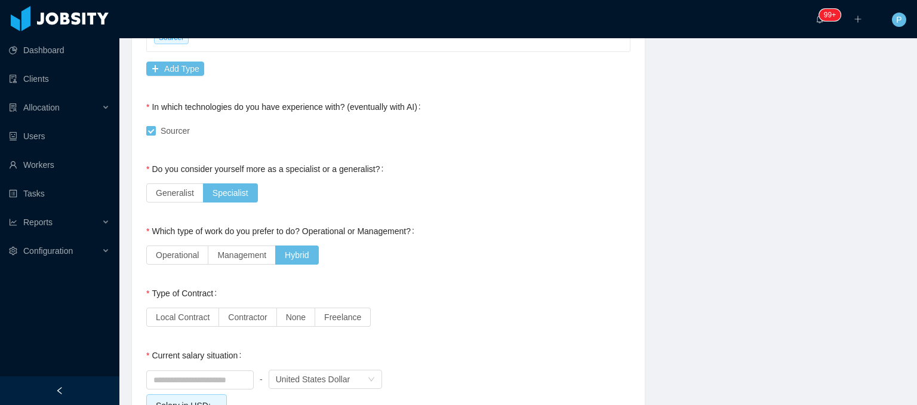
click at [343, 254] on div "Operational Management Hybrid" at bounding box center [388, 255] width 484 height 24
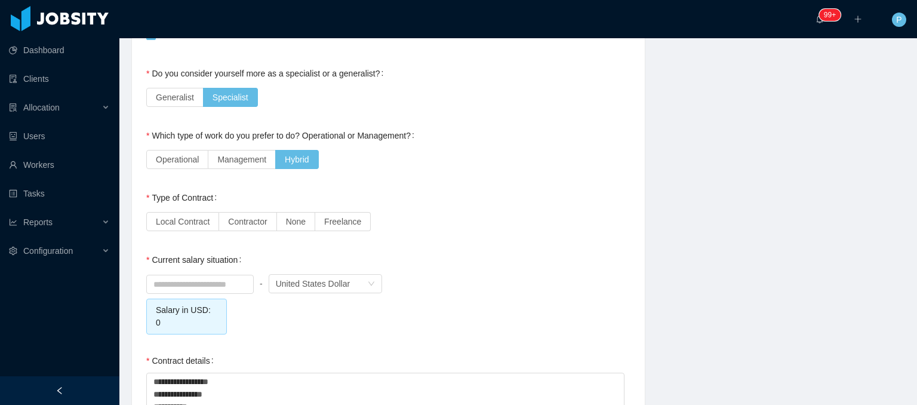
scroll to position [851, 0]
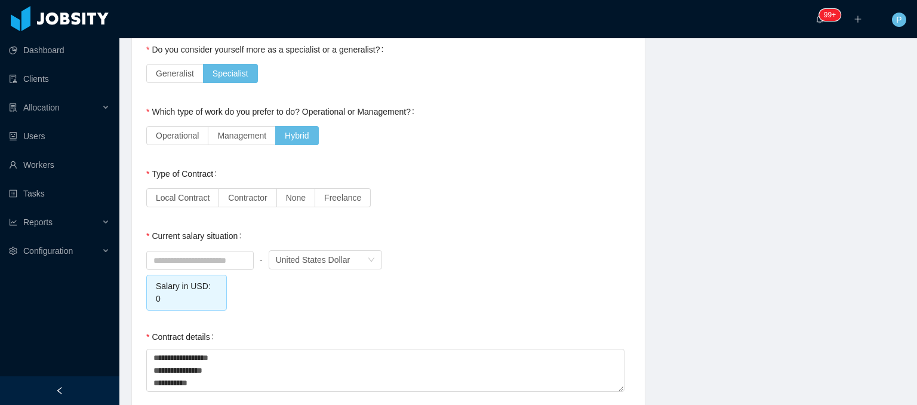
click at [351, 134] on div "Operational Management Hybrid" at bounding box center [388, 136] width 484 height 24
click at [183, 196] on span "Local Contract" at bounding box center [183, 198] width 54 height 10
click at [296, 214] on div "**********" at bounding box center [388, 4] width 484 height 1379
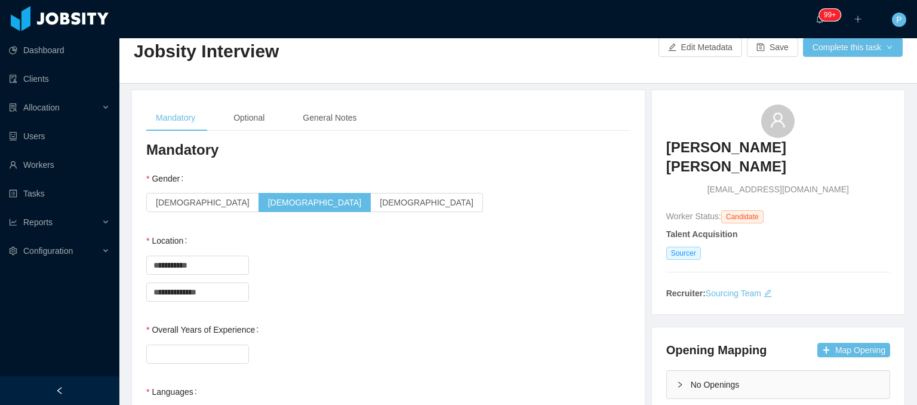
scroll to position [0, 0]
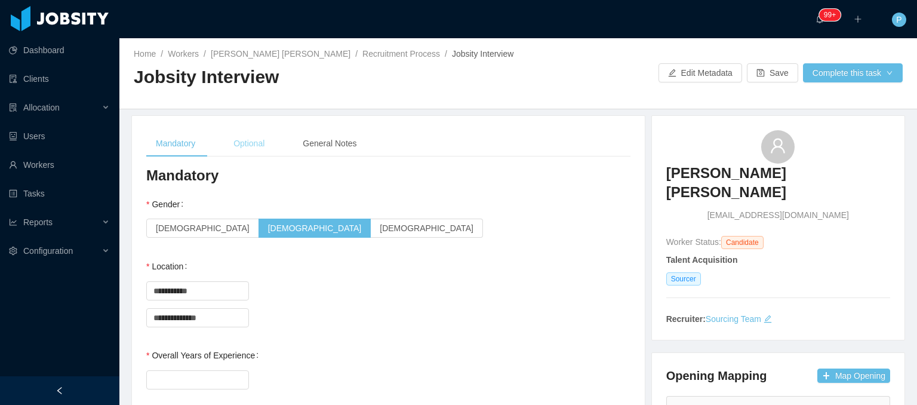
click at [248, 139] on div "Optional" at bounding box center [249, 143] width 50 height 27
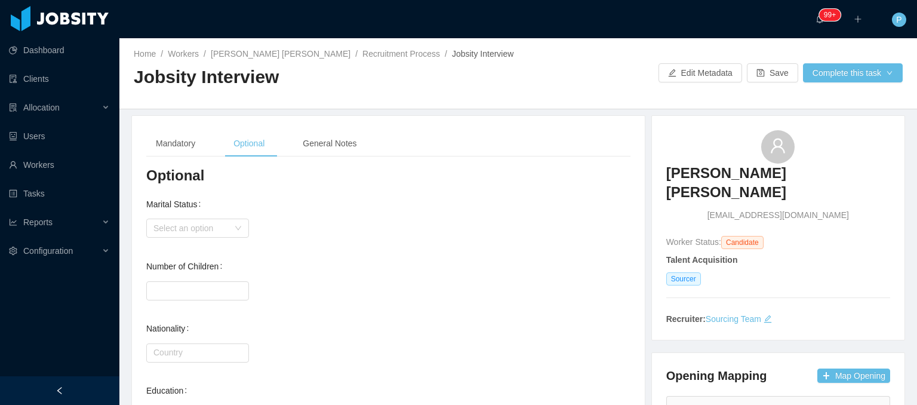
click at [375, 217] on div "Select an option" at bounding box center [388, 228] width 484 height 24
click at [183, 146] on div "Mandatory" at bounding box center [175, 143] width 59 height 27
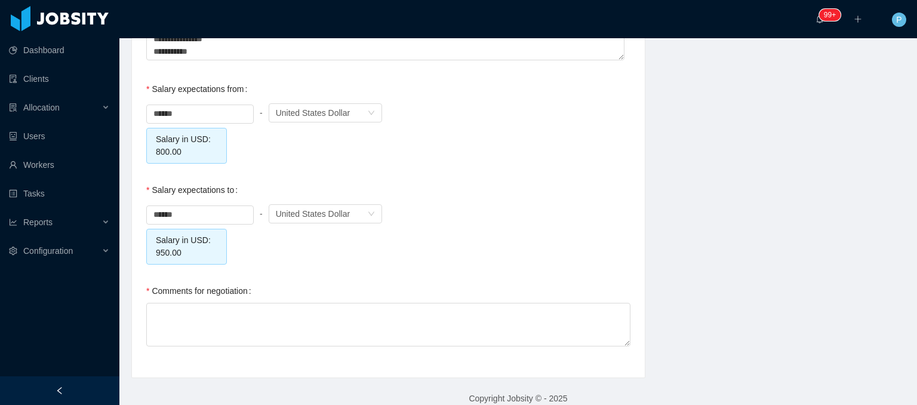
scroll to position [1158, 0]
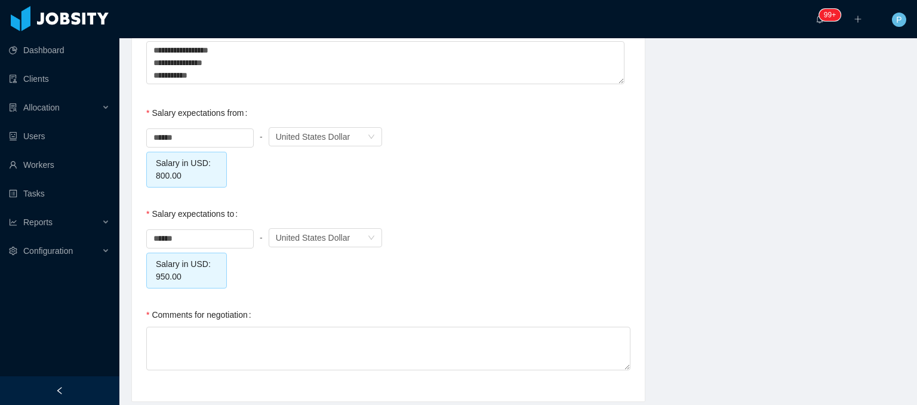
click at [495, 133] on div "****** - Currency United States Dollar" at bounding box center [388, 137] width 484 height 24
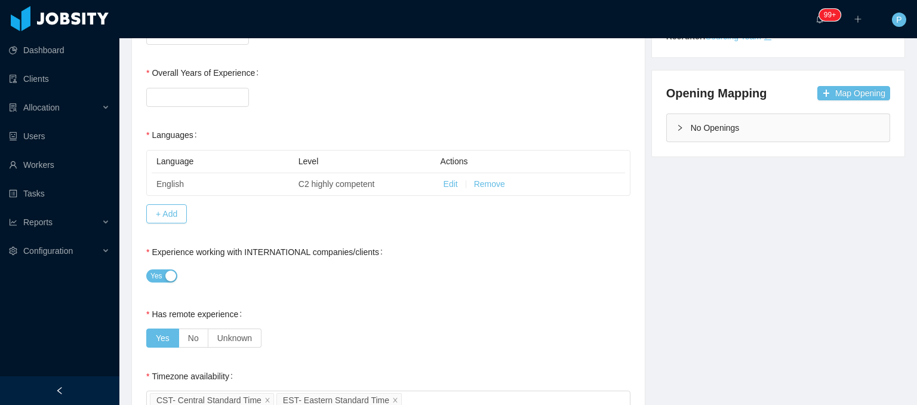
scroll to position [0, 0]
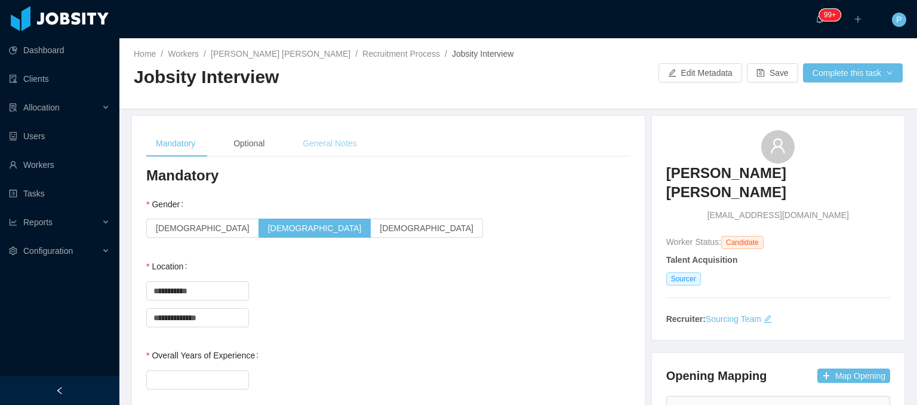
click at [310, 150] on div "General Notes" at bounding box center [329, 143] width 73 height 27
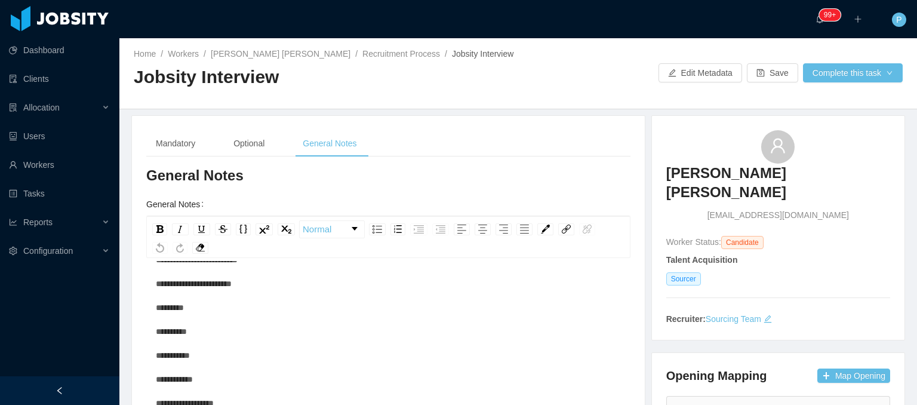
scroll to position [190, 0]
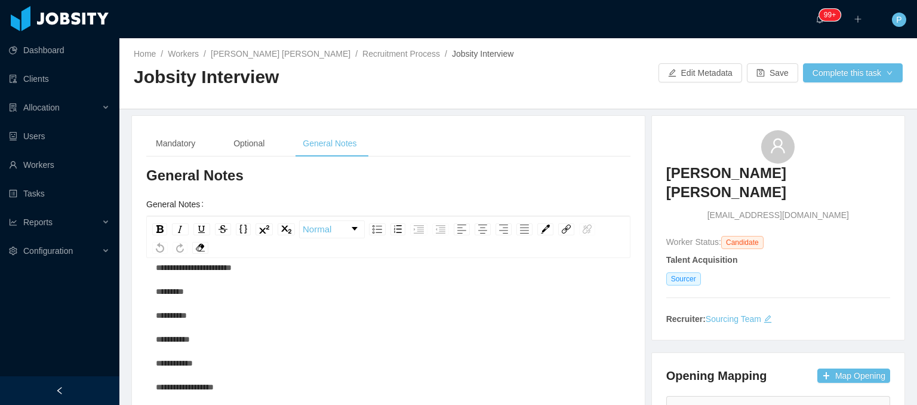
click at [205, 343] on div "**********" at bounding box center [389, 279] width 466 height 382
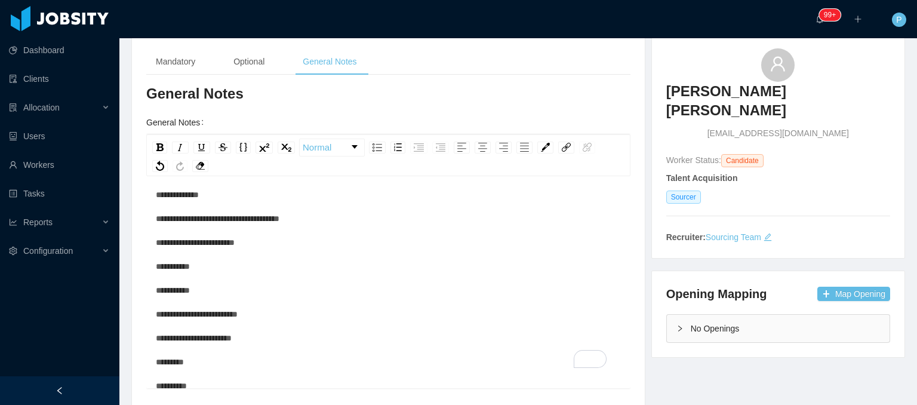
scroll to position [0, 0]
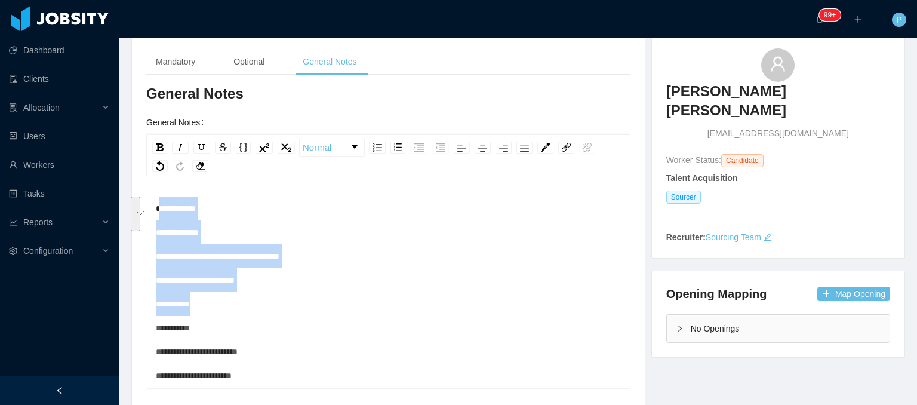
drag, startPoint x: 158, startPoint y: 207, endPoint x: 320, endPoint y: 304, distance: 189.3
click at [320, 304] on div "**********" at bounding box center [389, 327] width 466 height 263
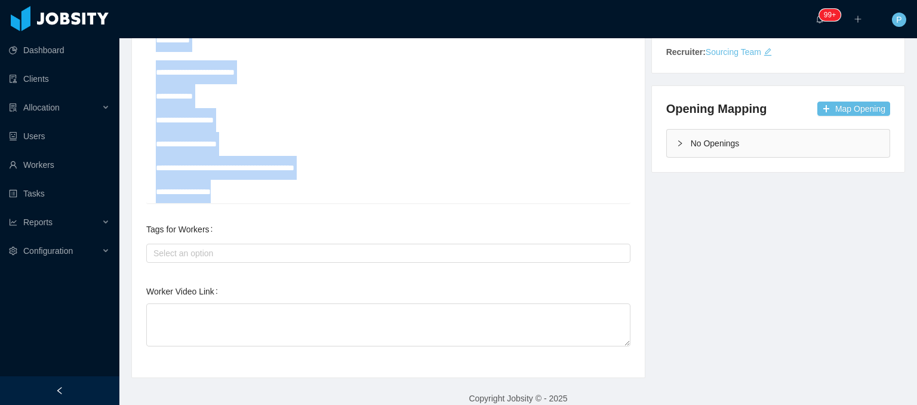
scroll to position [281, 0]
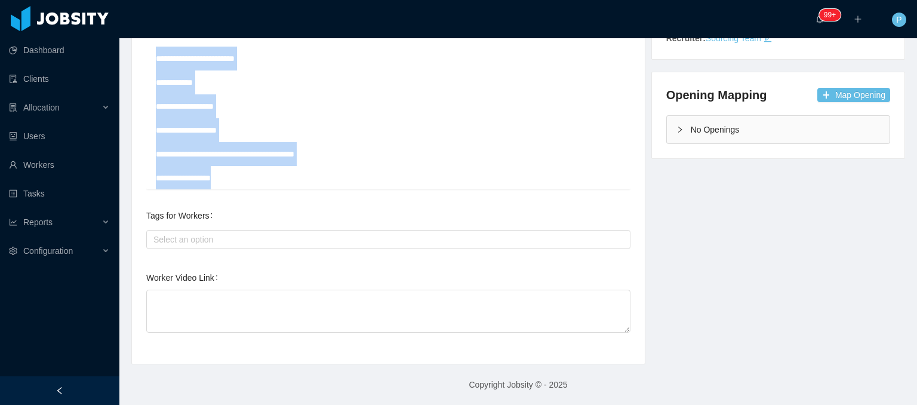
drag, startPoint x: 155, startPoint y: 209, endPoint x: 357, endPoint y: 404, distance: 280.8
click at [357, 404] on html "**********" at bounding box center [458, 202] width 917 height 405
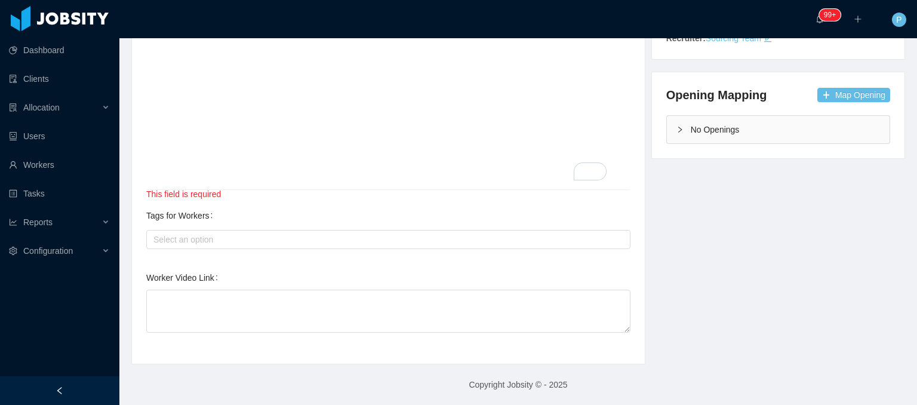
scroll to position [26, 0]
click at [518, 132] on div "To enrich screen reader interactions, please activate Accessibility in Grammarl…" at bounding box center [389, 75] width 466 height 209
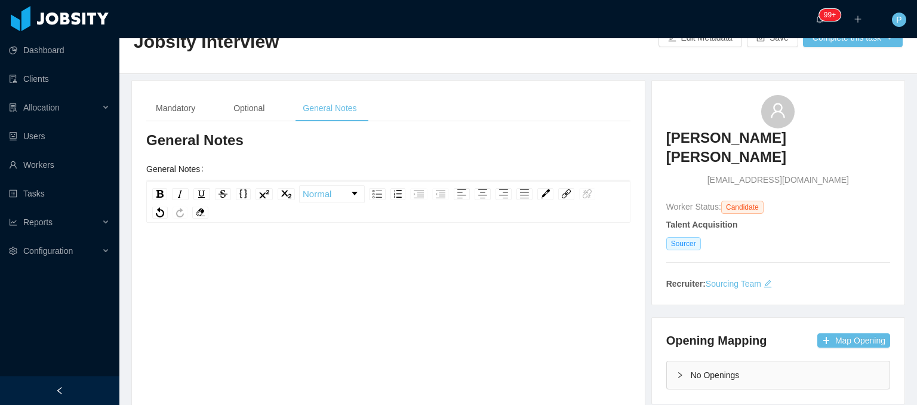
scroll to position [33, 0]
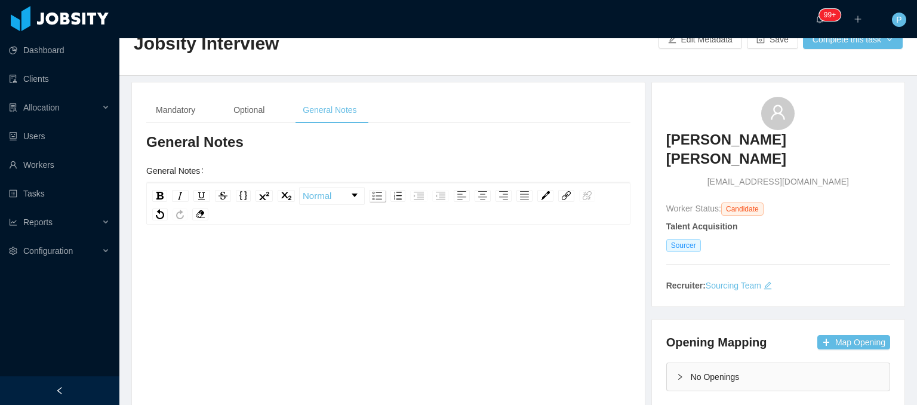
click at [375, 196] on img "rdw-list-control" at bounding box center [378, 196] width 10 height 8
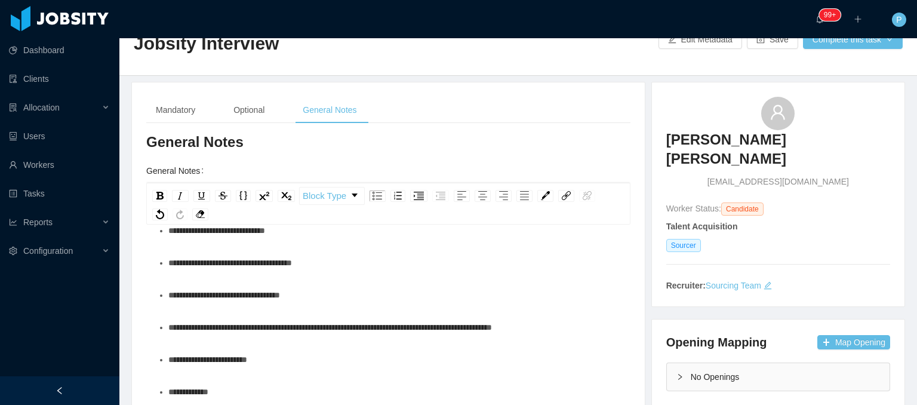
click at [415, 252] on div "**********" at bounding box center [394, 263] width 453 height 24
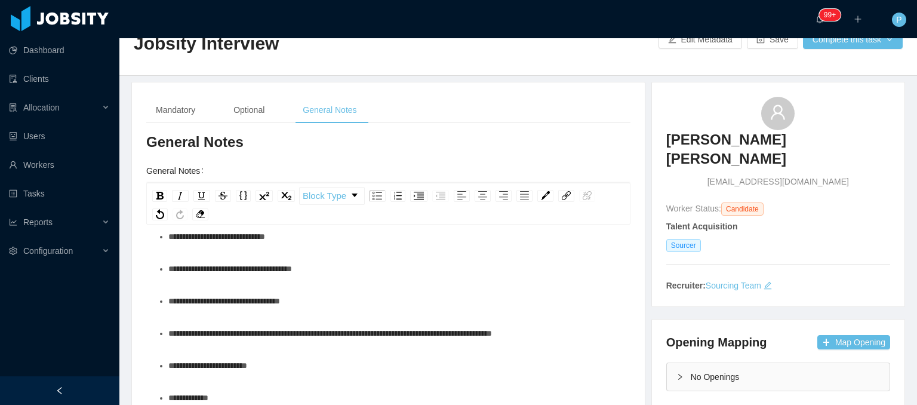
scroll to position [0, 0]
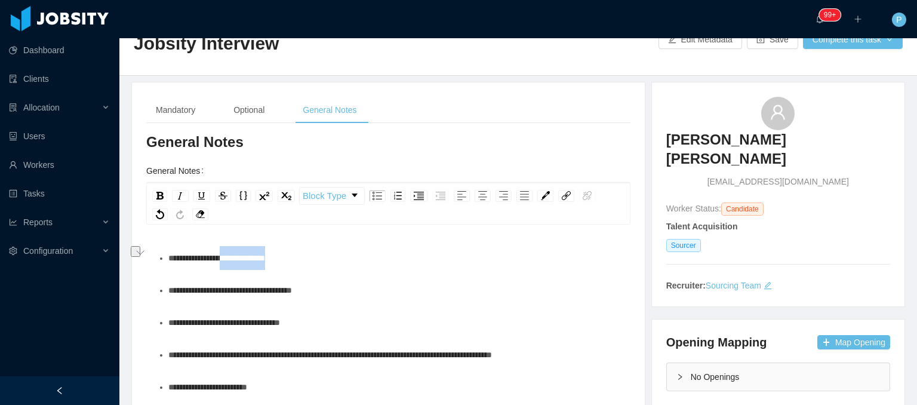
drag, startPoint x: 220, startPoint y: 256, endPoint x: 294, endPoint y: 254, distance: 74.0
click at [294, 254] on div "**********" at bounding box center [394, 258] width 453 height 24
drag, startPoint x: 293, startPoint y: 254, endPoint x: 224, endPoint y: 259, distance: 68.9
click at [224, 259] on div "**********" at bounding box center [394, 258] width 453 height 24
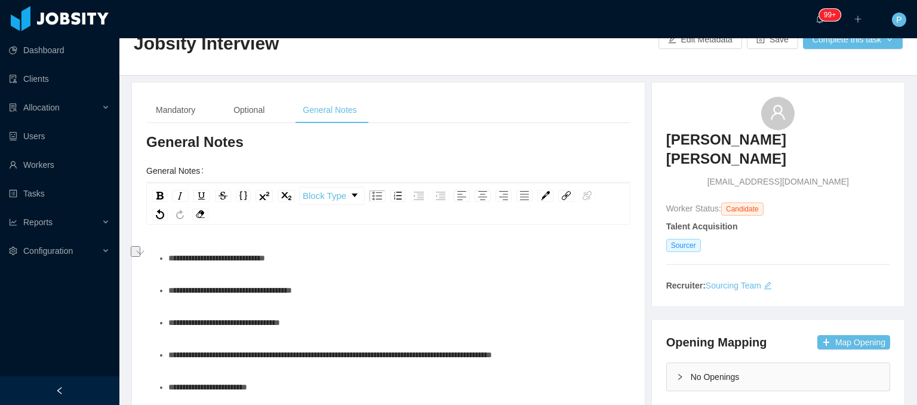
click at [168, 266] on div "**********" at bounding box center [394, 258] width 453 height 24
drag, startPoint x: 261, startPoint y: 320, endPoint x: 306, endPoint y: 325, distance: 44.4
click at [306, 325] on div "**********" at bounding box center [394, 322] width 453 height 24
click at [226, 323] on span "**********" at bounding box center [224, 322] width 112 height 8
click at [303, 325] on div "**********" at bounding box center [394, 322] width 453 height 24
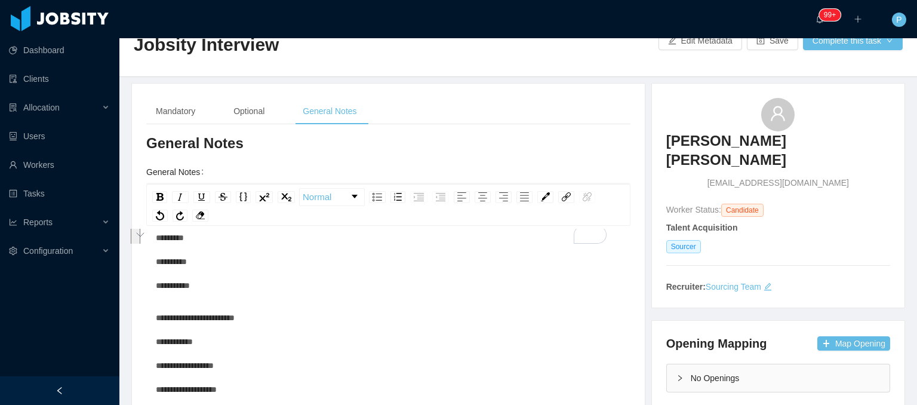
click at [339, 325] on div "**********" at bounding box center [389, 377] width 466 height 143
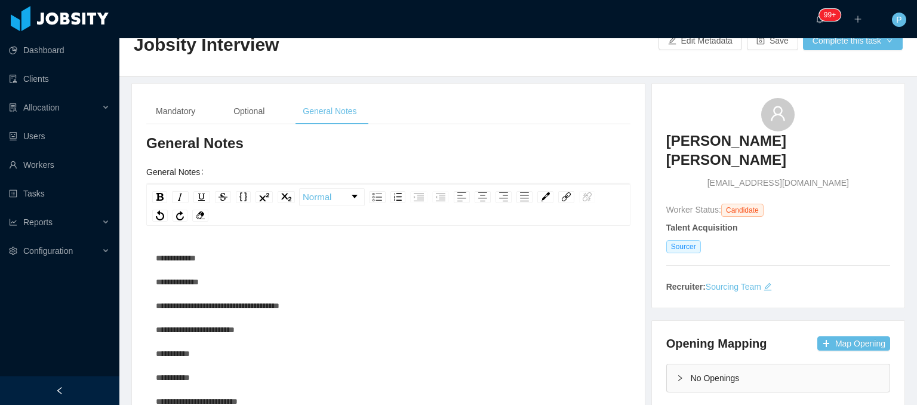
click at [230, 255] on div "**********" at bounding box center [389, 377] width 466 height 263
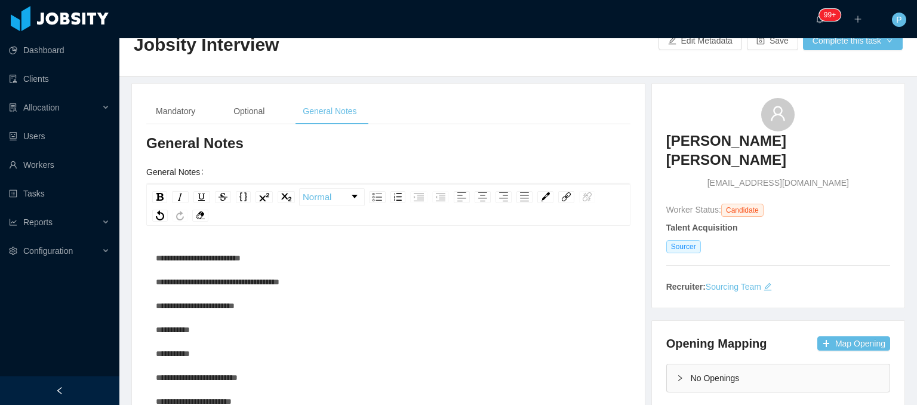
click at [230, 255] on div "**********" at bounding box center [389, 365] width 466 height 239
click at [260, 309] on div "**********" at bounding box center [389, 365] width 466 height 239
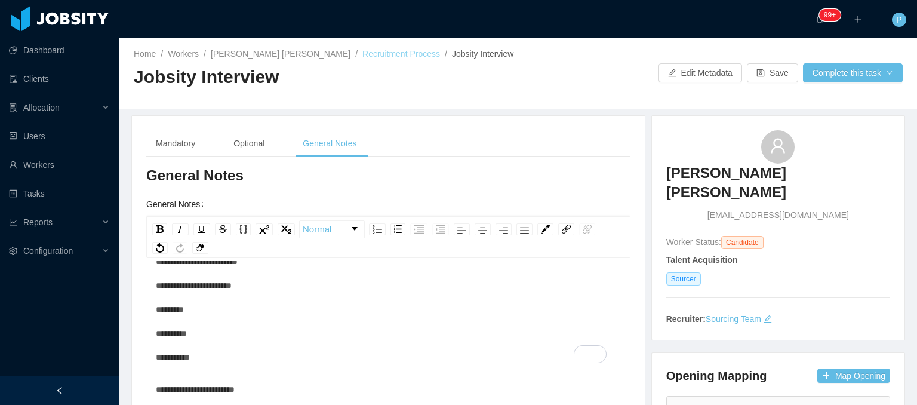
click at [362, 53] on link "Recruitment Process" at bounding box center [401, 54] width 78 height 10
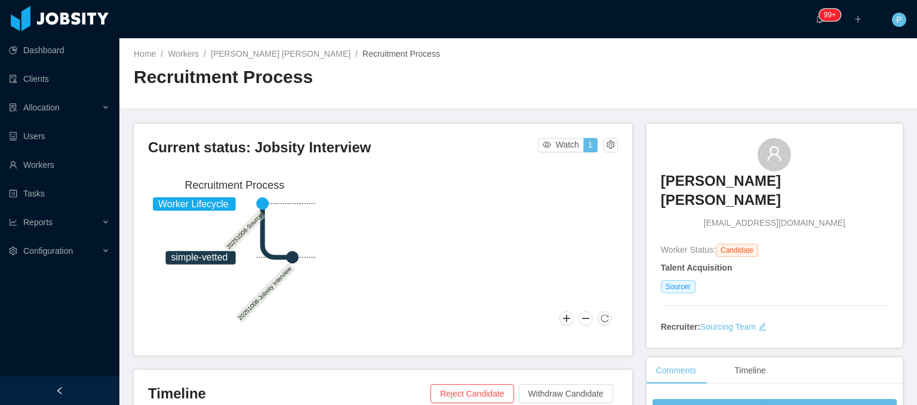
click at [721, 105] on div "Home / Workers / Claire Denise Chavez / Recruitment Process / Recruitment Proce…" at bounding box center [518, 73] width 798 height 71
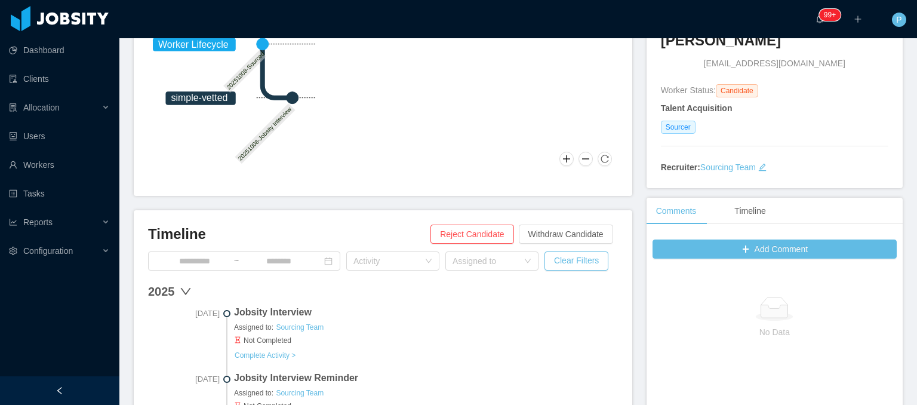
scroll to position [175, 0]
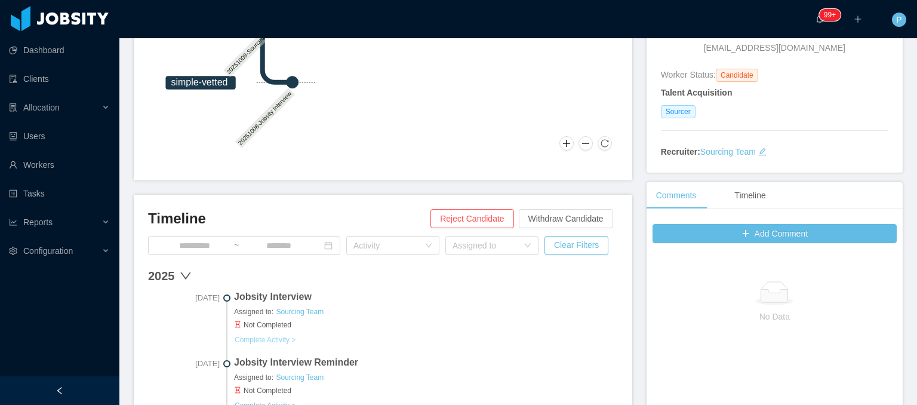
click at [268, 336] on button "Complete Activity >" at bounding box center [265, 340] width 62 height 10
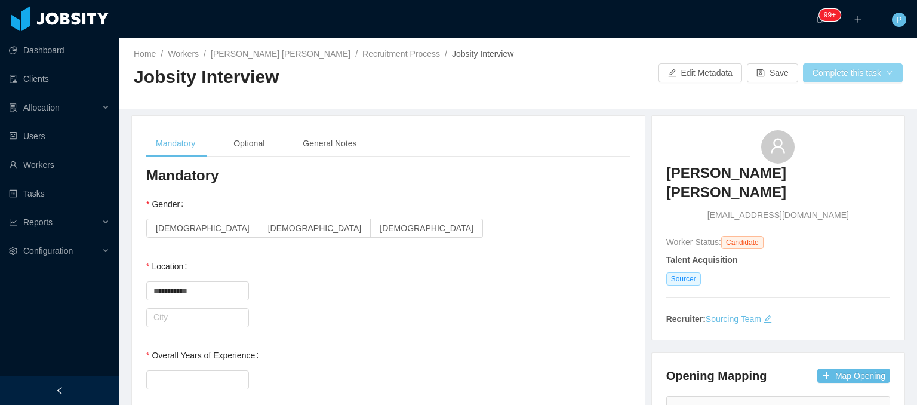
click at [867, 72] on button "Complete this task" at bounding box center [853, 72] width 100 height 19
click at [611, 91] on div "Home / Workers / Claire Denise Chavez / Recruitment Process / Jobsity Interview…" at bounding box center [518, 73] width 798 height 71
click at [362, 53] on link "Recruitment Process" at bounding box center [401, 54] width 78 height 10
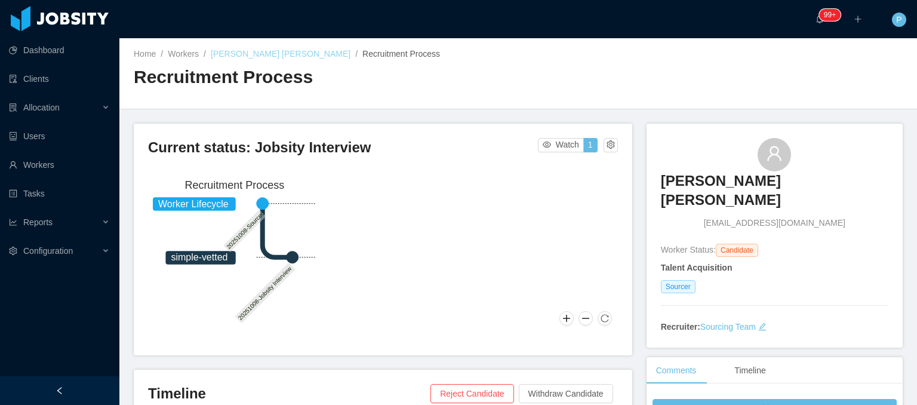
click at [268, 54] on link "Claire Denise Chavez" at bounding box center [281, 54] width 140 height 10
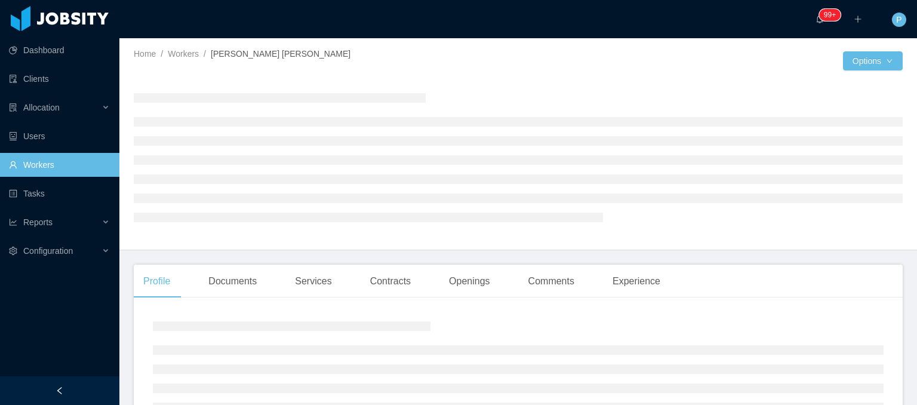
click at [522, 69] on div at bounding box center [680, 60] width 325 height 19
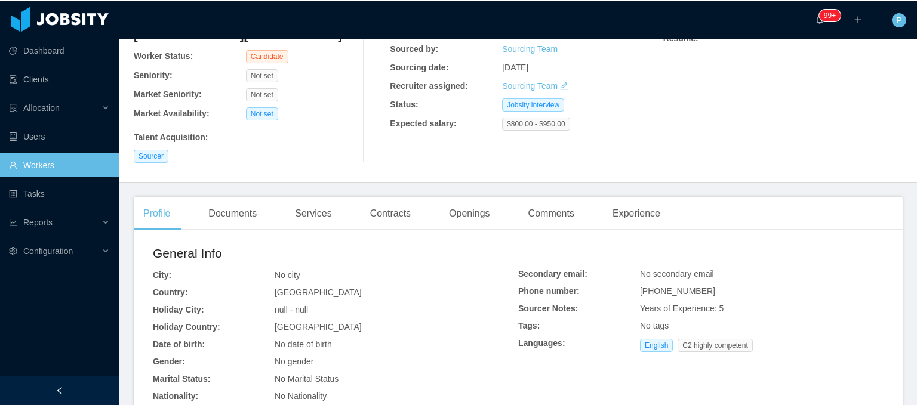
scroll to position [303, 0]
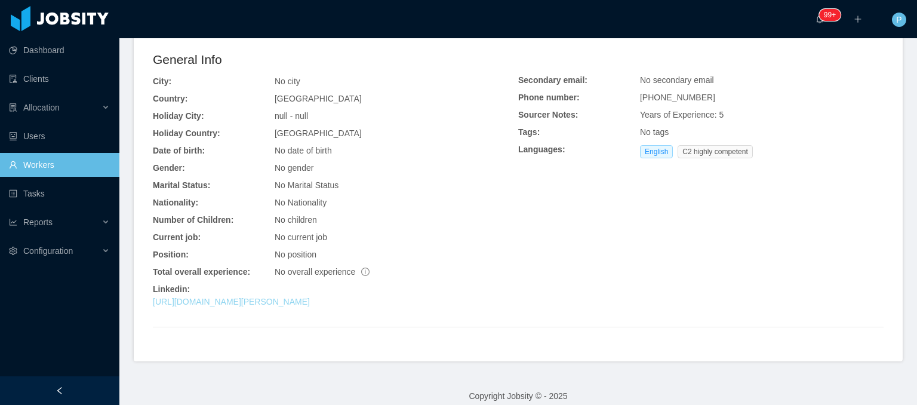
click at [290, 297] on link "https://www.linkedin.com/in/denise-c-635480228" at bounding box center [231, 302] width 157 height 10
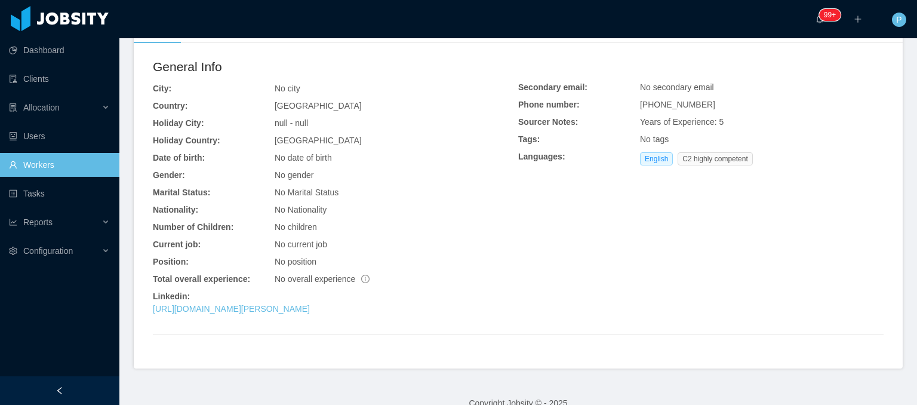
click at [447, 104] on div "General Info City: No city Country: Philippines Holiday City: null - null Holid…" at bounding box center [335, 188] width 365 height 263
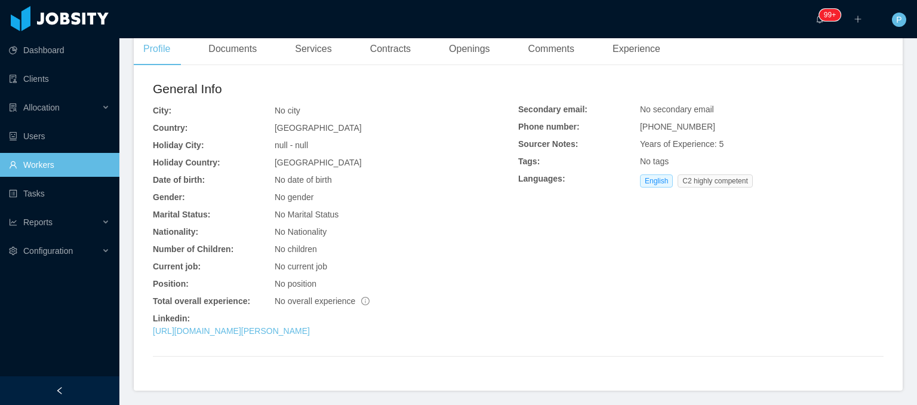
click at [447, 104] on div "General Info City: No city Country: Philippines Holiday City: null - null Holid…" at bounding box center [335, 210] width 365 height 263
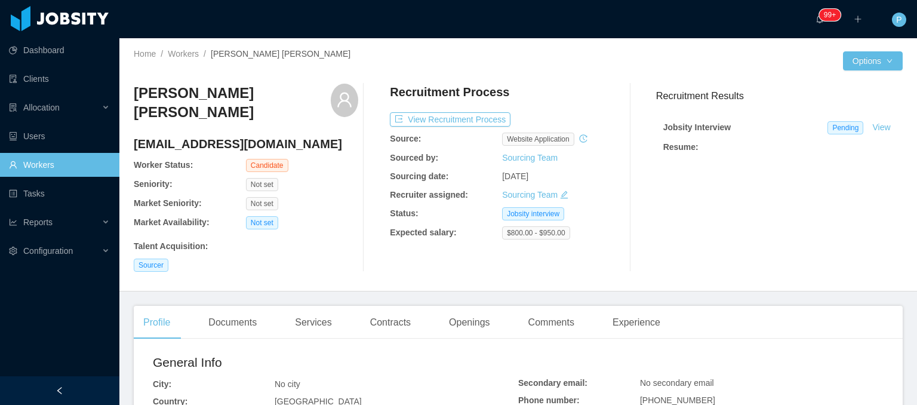
scroll to position [0, 0]
click at [461, 118] on button "View Recruitment Process" at bounding box center [450, 119] width 121 height 14
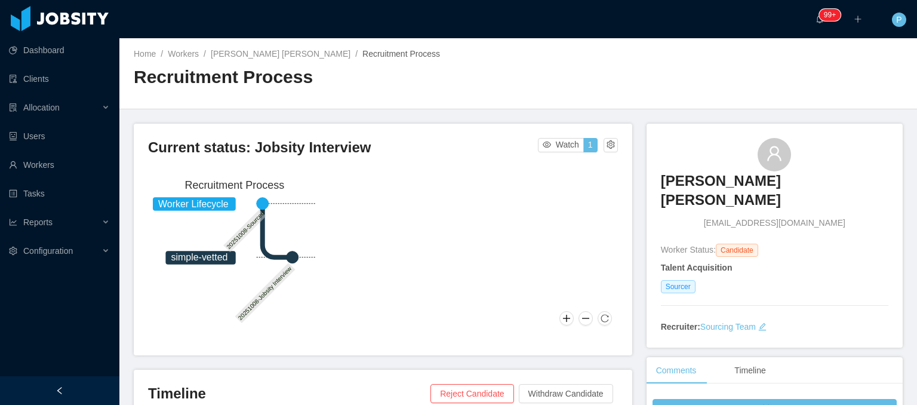
click at [494, 286] on div "Worker Lifecycle simple-vetted 20251008-Sourced 20251008-Jobsity Interview Recr…" at bounding box center [383, 253] width 470 height 158
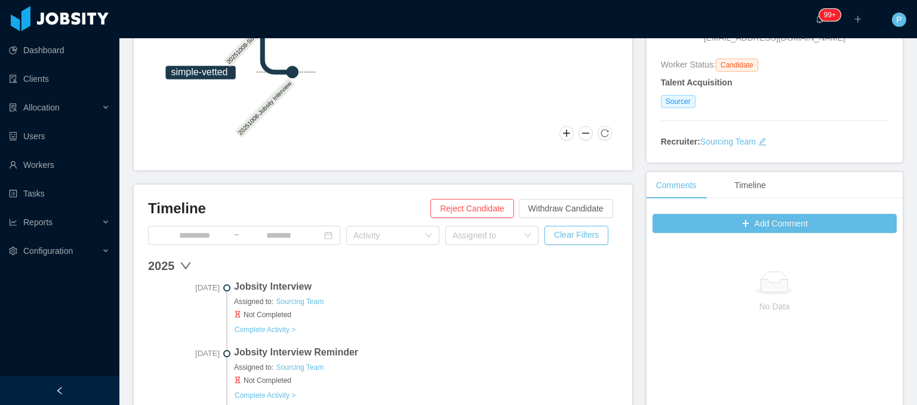
scroll to position [191, 0]
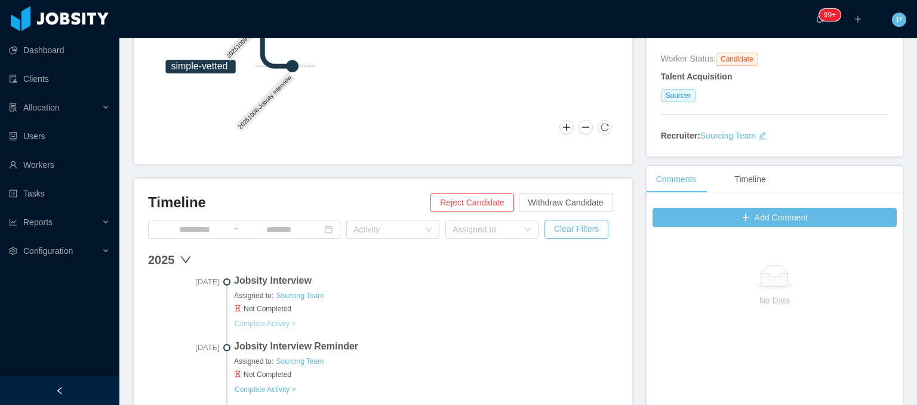
click at [266, 324] on button "Complete Activity >" at bounding box center [265, 324] width 62 height 10
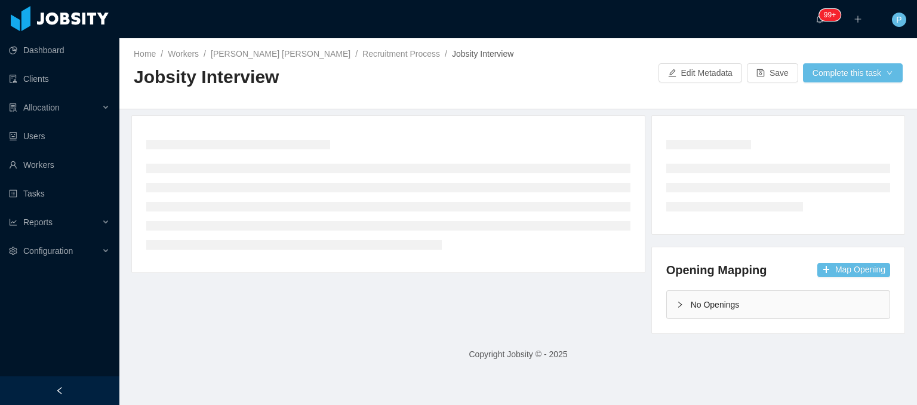
click at [500, 79] on h2 "Jobsity Interview" at bounding box center [326, 77] width 384 height 24
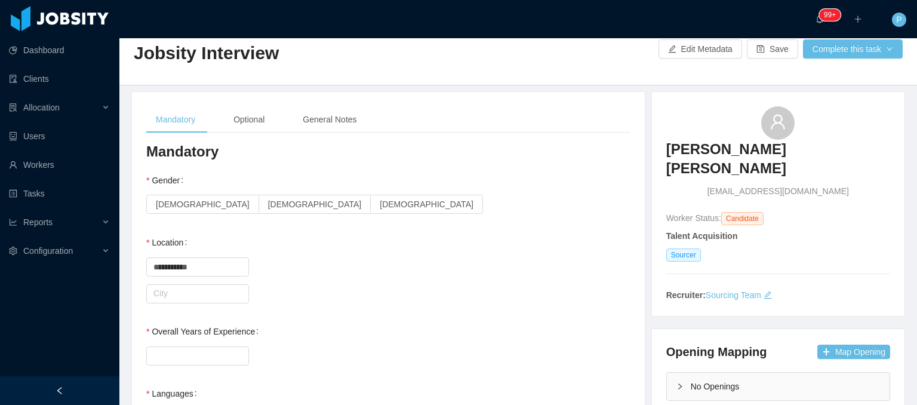
scroll to position [48, 0]
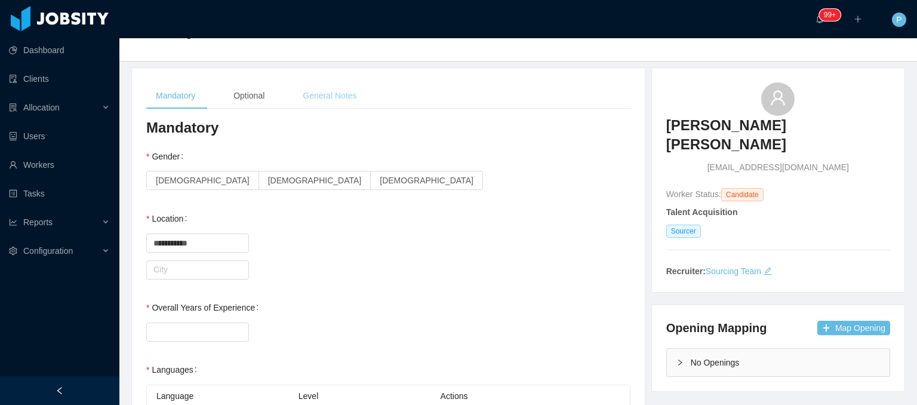
click at [334, 101] on div "General Notes" at bounding box center [329, 95] width 73 height 27
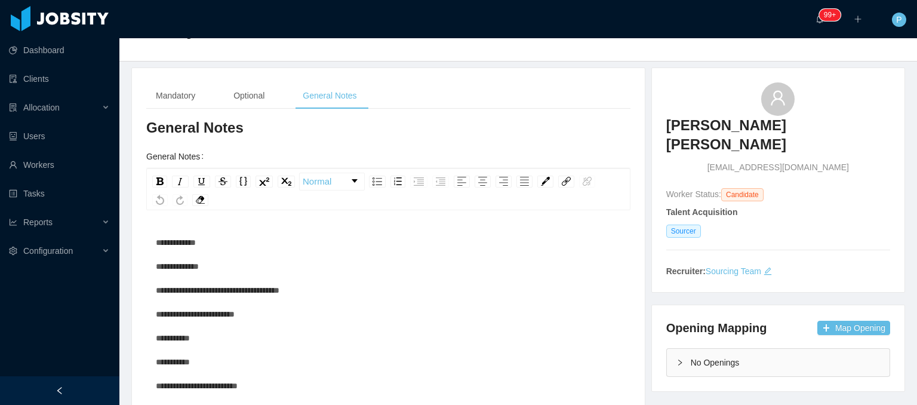
click at [439, 69] on div "**********" at bounding box center [388, 332] width 513 height 529
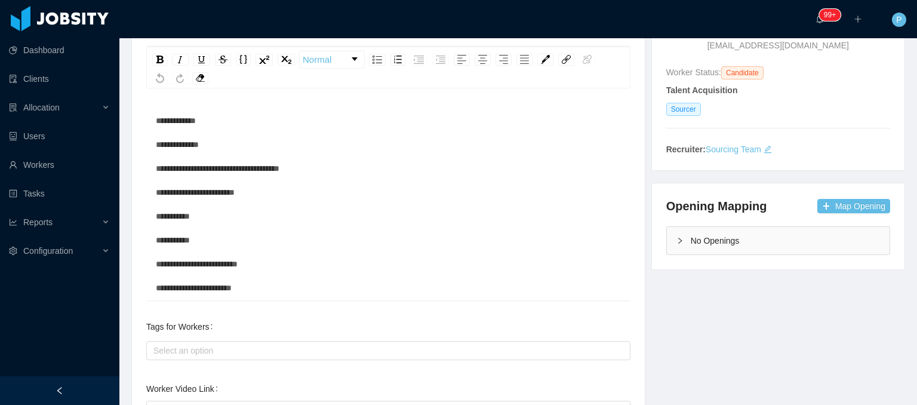
scroll to position [281, 0]
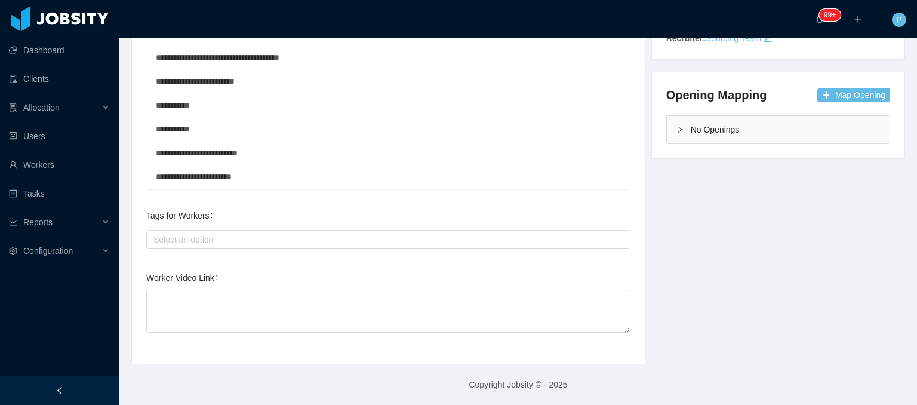
click at [468, 207] on div "Tags for Workers Select an option" at bounding box center [388, 228] width 484 height 48
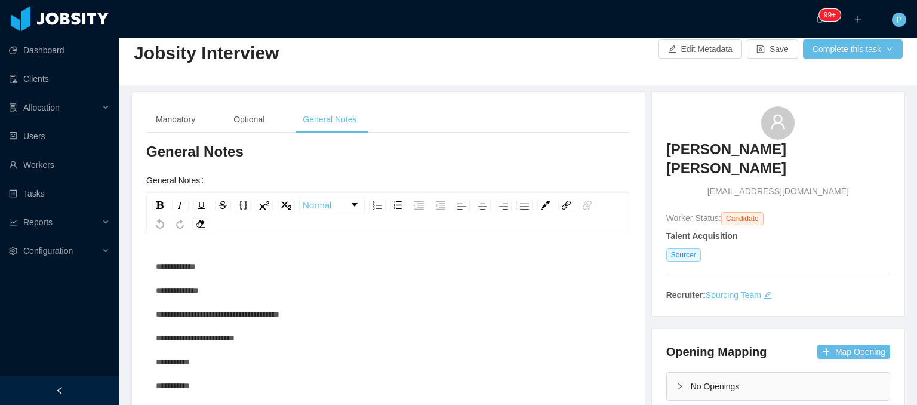
scroll to position [0, 0]
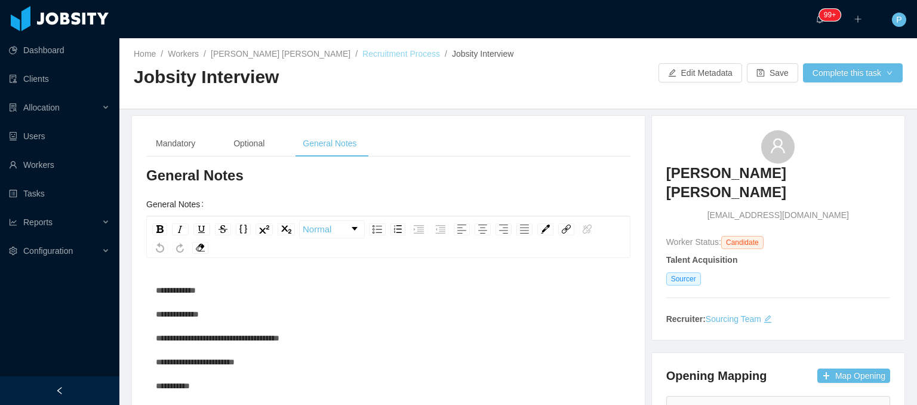
click at [362, 53] on link "Recruitment Process" at bounding box center [401, 54] width 78 height 10
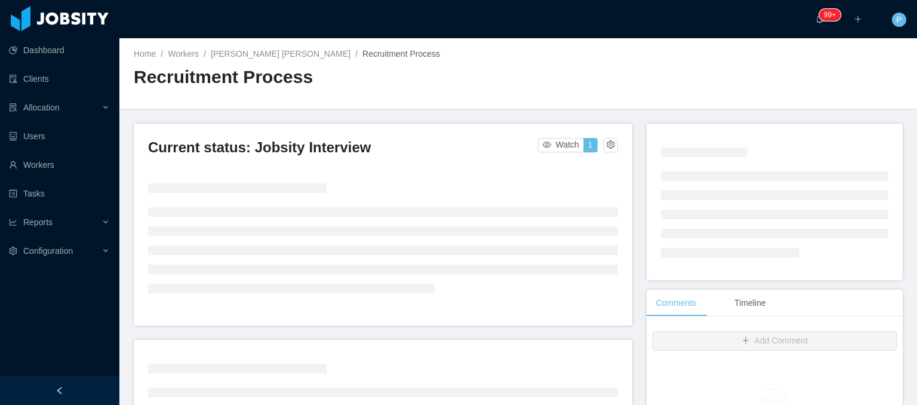
click at [618, 176] on div "Current status: Jobsity Interview Watch 1" at bounding box center [383, 225] width 498 height 202
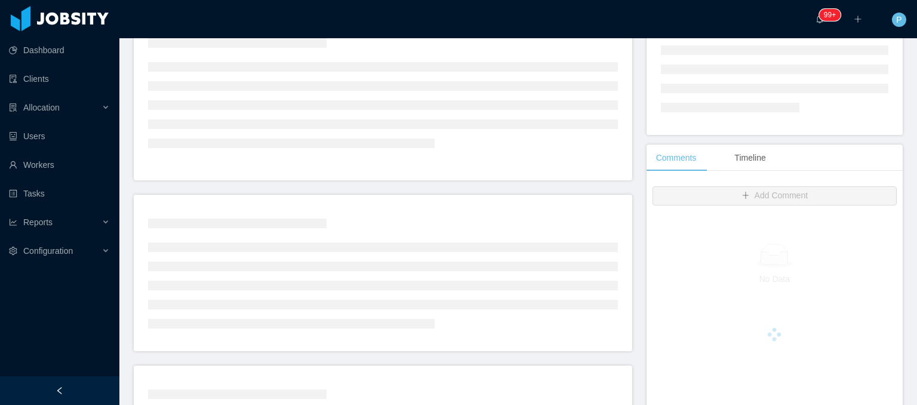
scroll to position [167, 0]
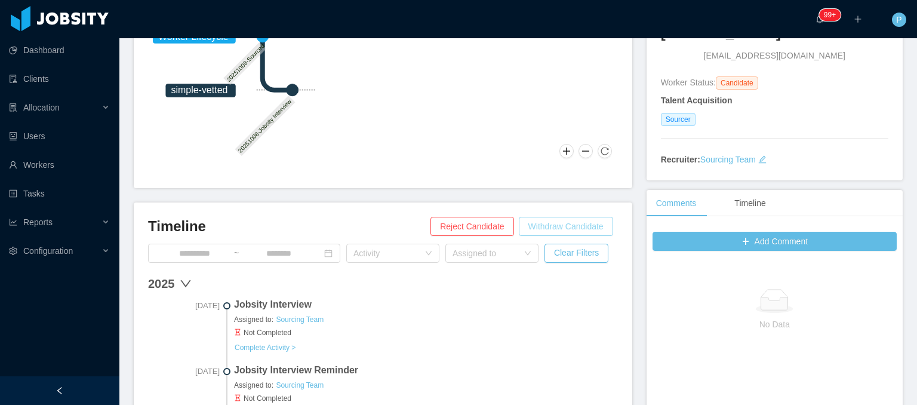
click at [564, 221] on button "Withdraw Candidate" at bounding box center [566, 226] width 94 height 19
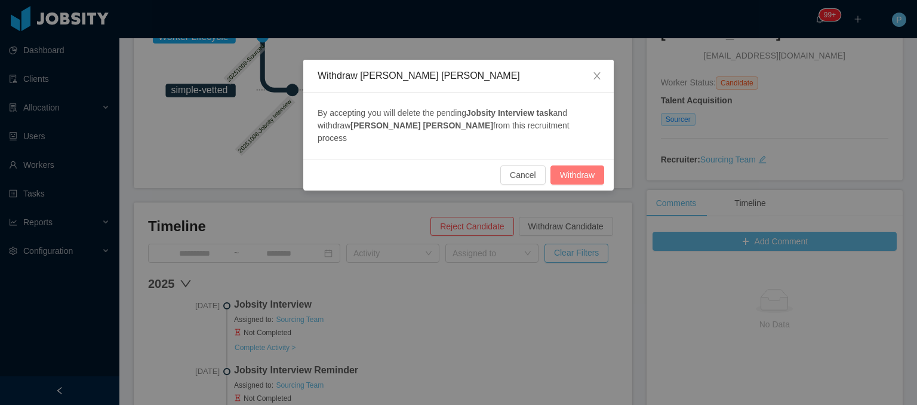
click at [587, 165] on button "Withdraw" at bounding box center [577, 174] width 54 height 19
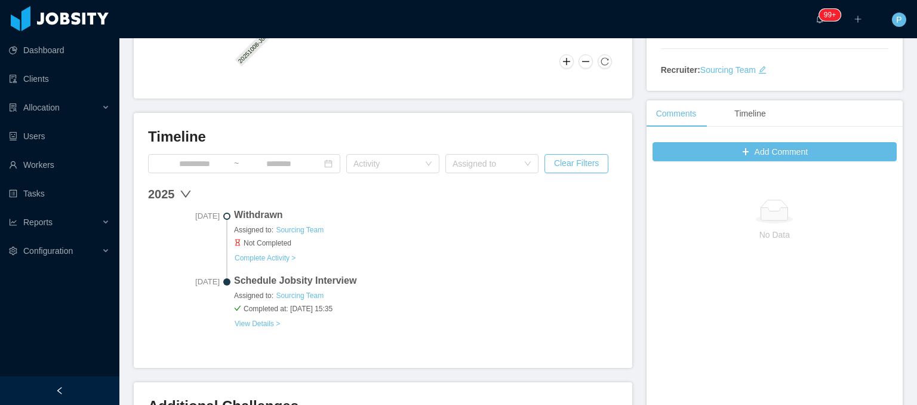
scroll to position [246, 0]
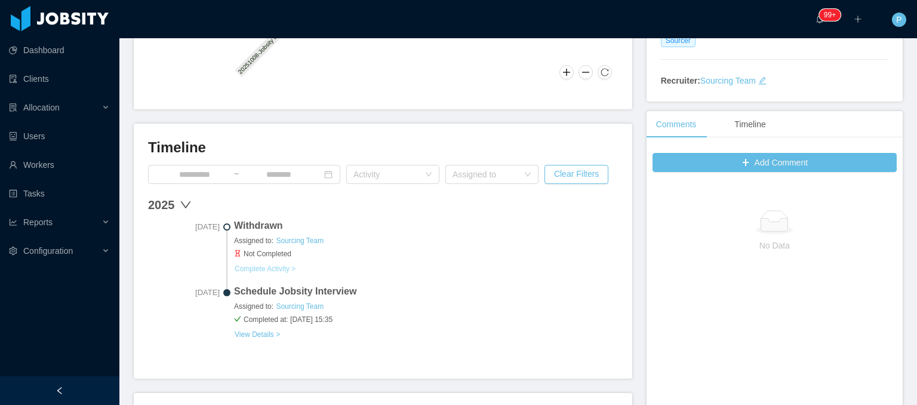
click at [274, 268] on button "Complete Activity >" at bounding box center [265, 269] width 62 height 10
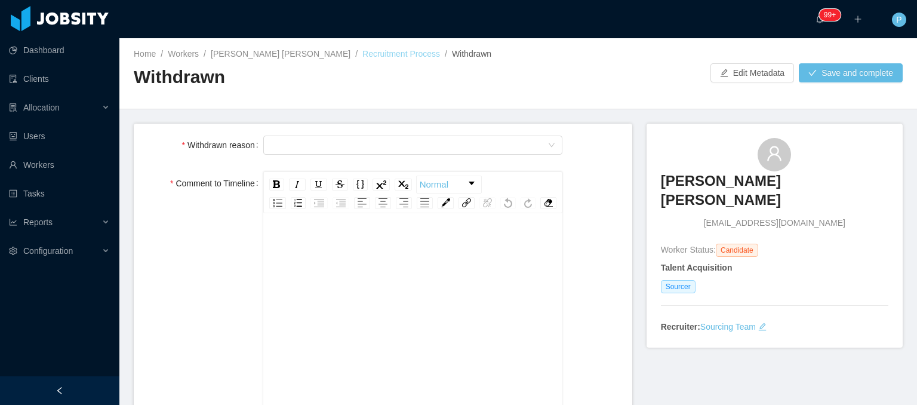
click at [362, 51] on link "Recruitment Process" at bounding box center [401, 54] width 78 height 10
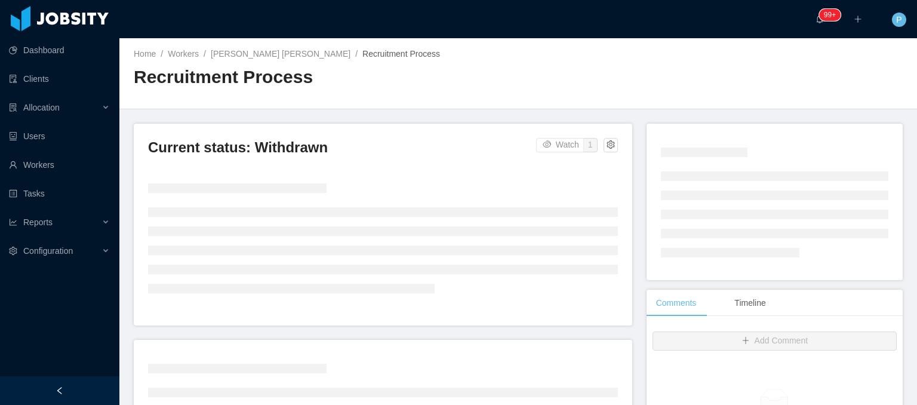
click at [567, 63] on div "Home / Workers / Claire Denise Chavez / Recruitment Process / Recruitment Proce…" at bounding box center [518, 73] width 798 height 71
click at [590, 73] on div at bounding box center [710, 73] width 384 height 1
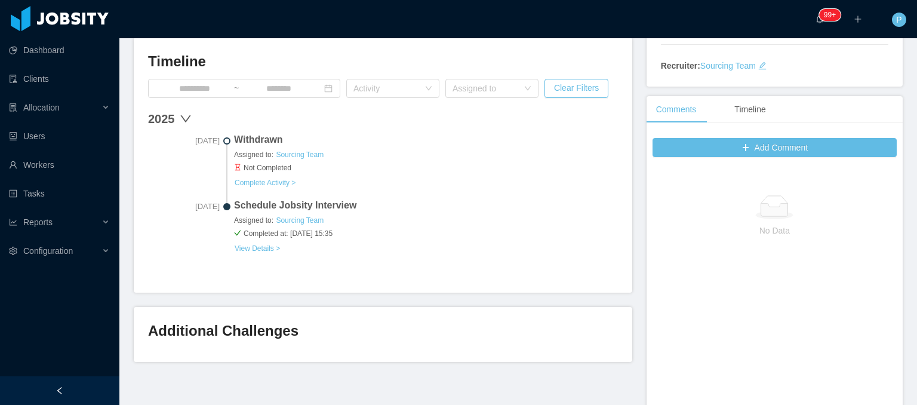
scroll to position [263, 0]
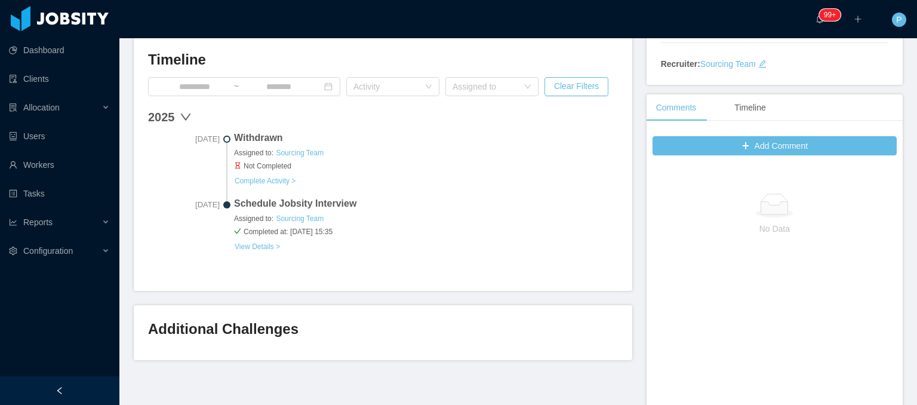
click at [559, 334] on h3 "Additional Challenges" at bounding box center [383, 328] width 470 height 19
click at [628, 166] on div "Current status: Withdrawn Watch 1 Worker Lifecycle 20251008-Sourced Recruitment…" at bounding box center [390, 110] width 513 height 499
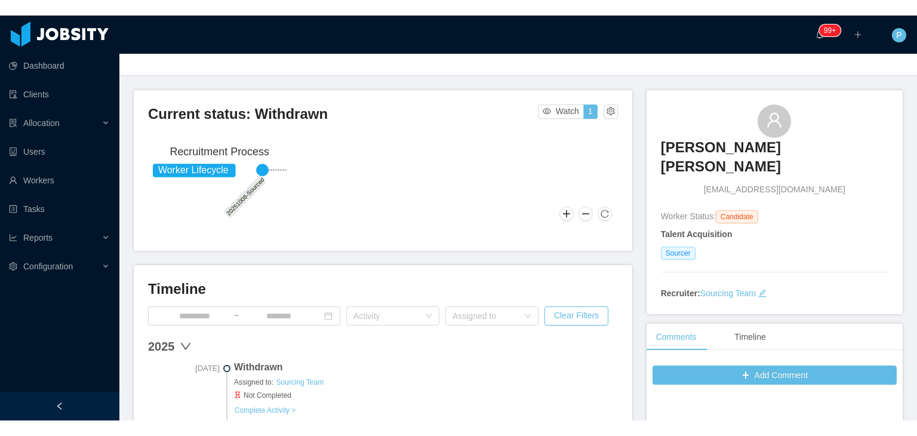
scroll to position [0, 0]
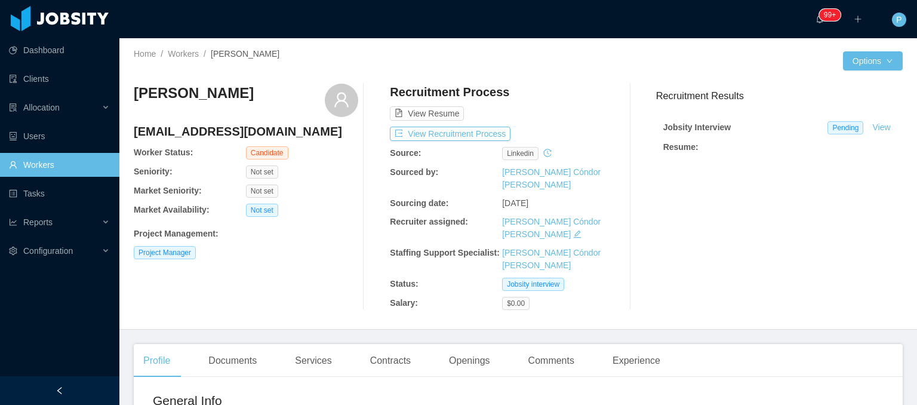
click at [528, 75] on div "Iasmim Godoy iasmimfgodoy@outlook.com Worker Status: Candidate Seniority: Not s…" at bounding box center [518, 196] width 769 height 245
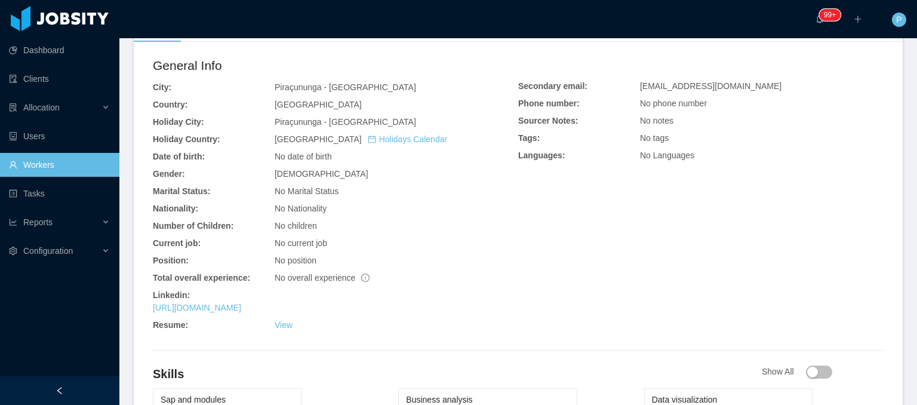
scroll to position [358, 0]
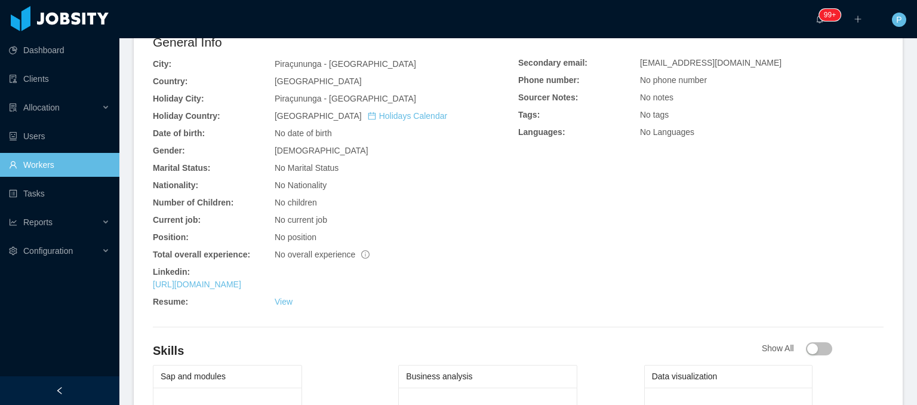
click at [590, 239] on div "General Info City: Piraçununga - São Paulo Country: Brazil Holiday City: Piraçu…" at bounding box center [518, 173] width 731 height 280
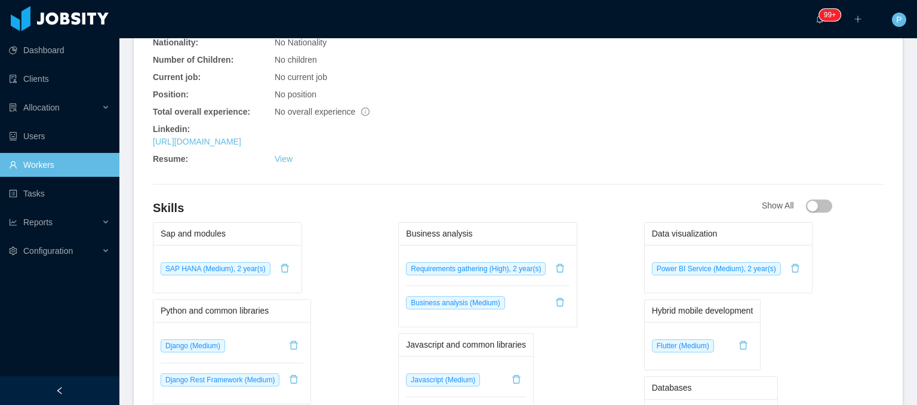
scroll to position [501, 0]
click at [711, 96] on div "General Info City: Piraçununga - São Paulo Country: Brazil Holiday City: Piraçu…" at bounding box center [518, 30] width 731 height 280
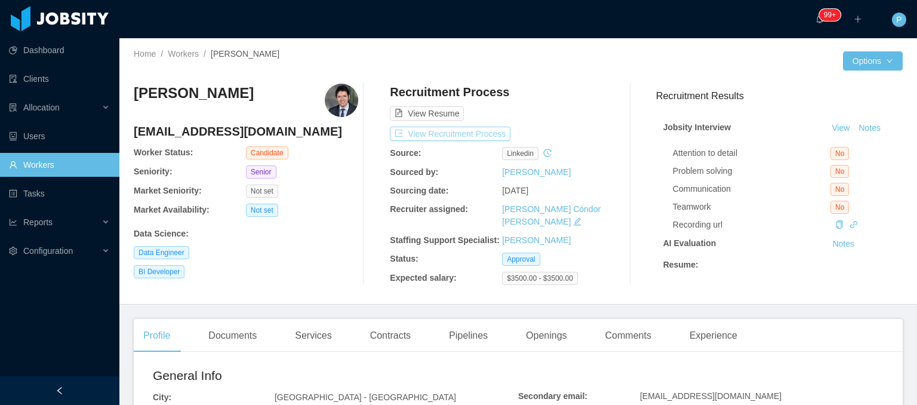
click at [476, 136] on button "View Recruitment Process" at bounding box center [450, 134] width 121 height 14
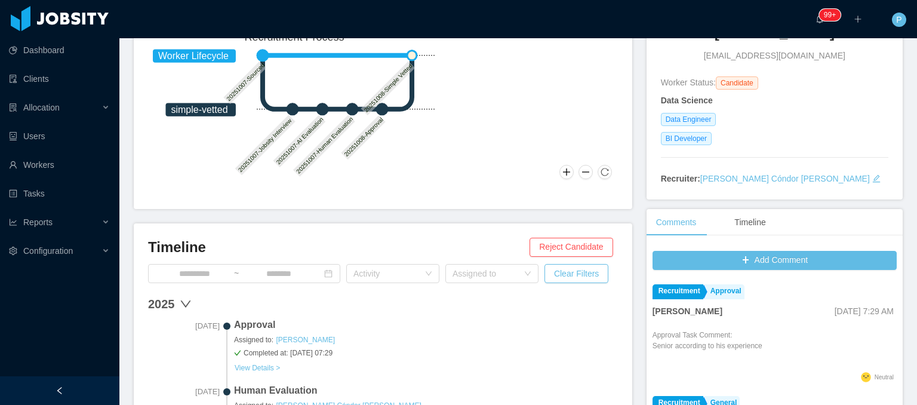
scroll to position [149, 0]
